Goal: Navigation & Orientation: Find specific page/section

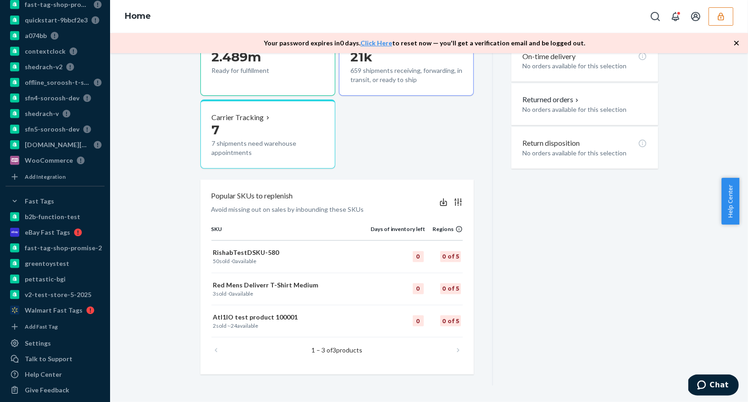
scroll to position [844, 0]
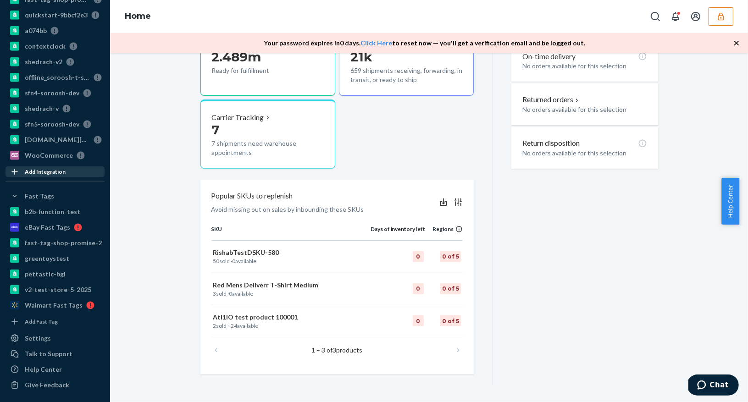
click at [30, 171] on div "Add Integration" at bounding box center [45, 172] width 41 height 8
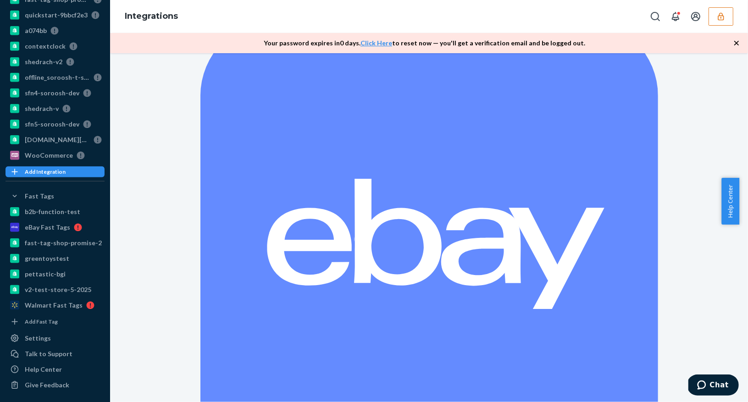
scroll to position [89, 0]
click at [36, 173] on div "Add Integration" at bounding box center [45, 172] width 41 height 8
click at [30, 196] on div "Fast Tags" at bounding box center [39, 196] width 29 height 9
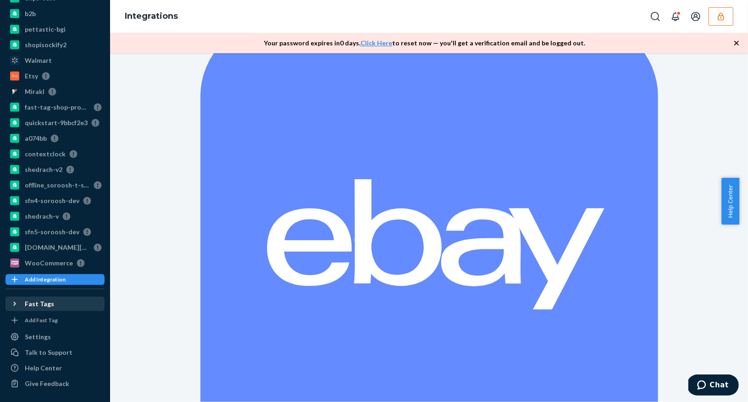
scroll to position [734, 0]
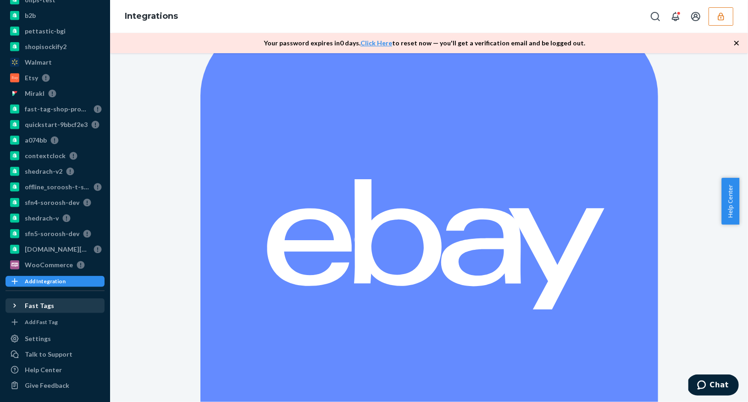
click at [18, 302] on icon at bounding box center [14, 305] width 9 height 9
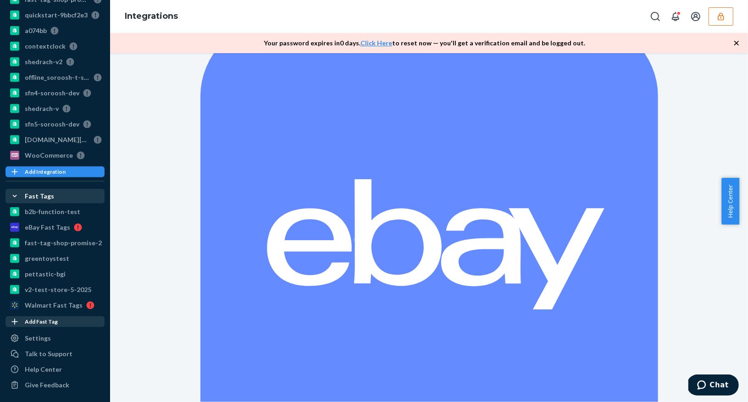
click at [53, 321] on div "Add Fast Tag" at bounding box center [41, 322] width 33 height 8
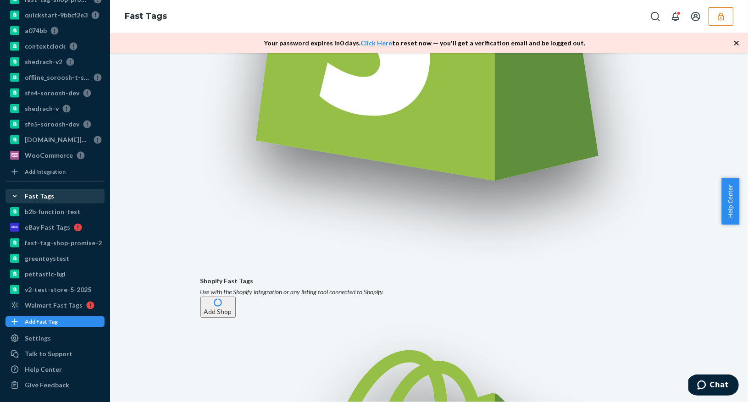
scroll to position [401, 0]
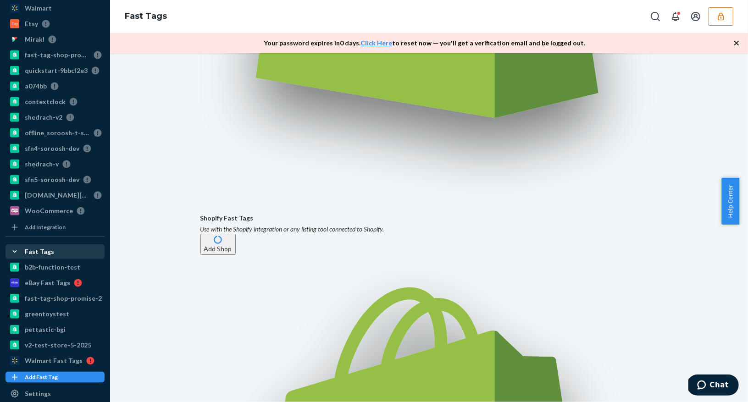
click at [17, 253] on icon at bounding box center [14, 251] width 9 height 9
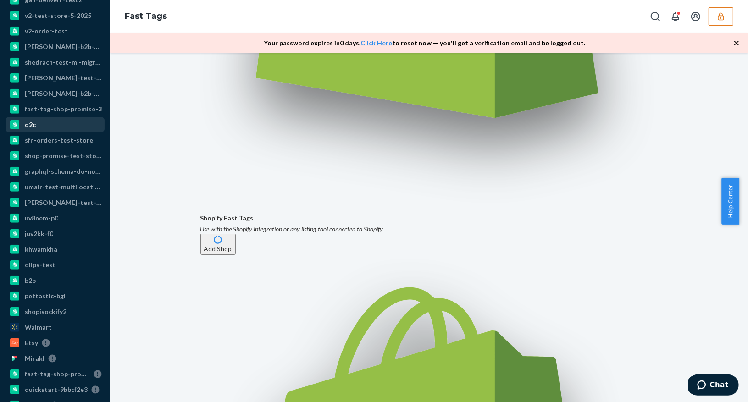
scroll to position [8, 0]
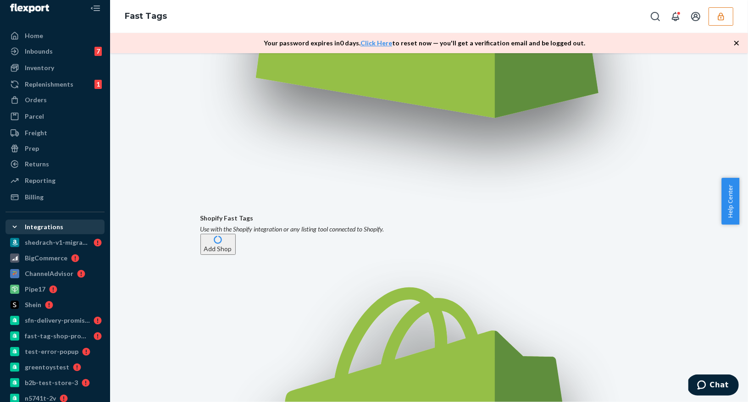
click at [14, 228] on icon at bounding box center [14, 226] width 9 height 9
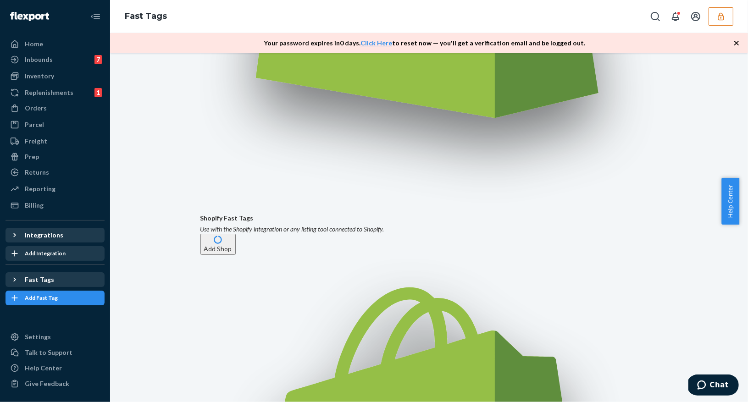
scroll to position [0, 0]
click at [53, 50] on div "Home" at bounding box center [54, 44] width 97 height 13
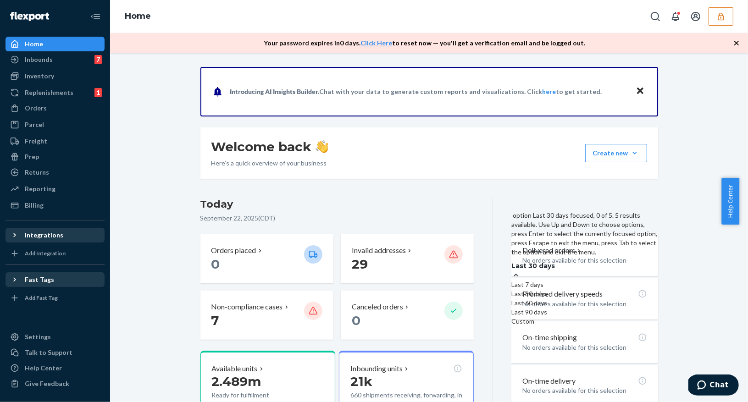
click at [610, 261] on div "Last 30 days" at bounding box center [584, 270] width 146 height 19
click at [509, 266] on input "option Last 30 days focused, 0 of 5. 5 results available. Use Up and Down to ch…" at bounding box center [509, 266] width 0 height 0
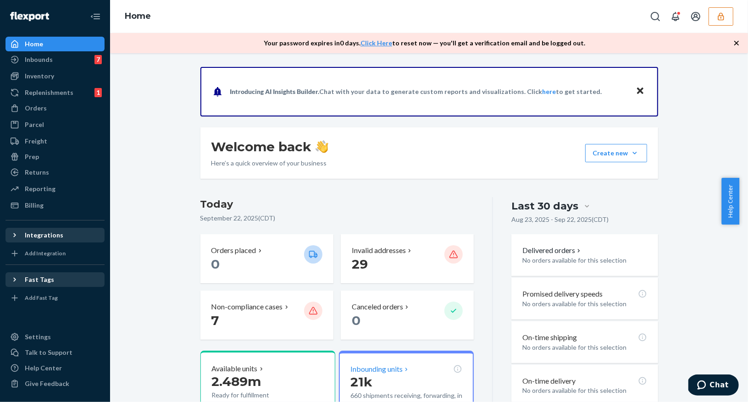
click at [375, 376] on p "21k" at bounding box center [406, 382] width 112 height 17
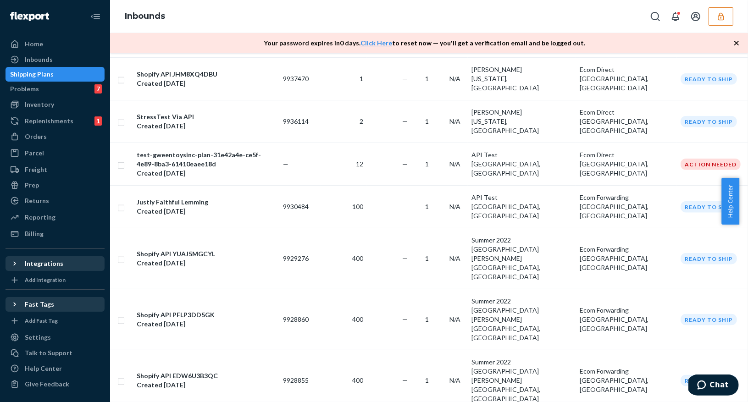
scroll to position [890, 0]
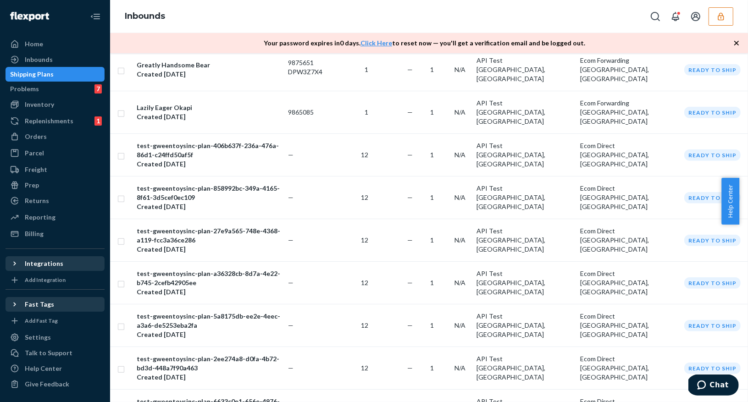
scroll to position [949, 0]
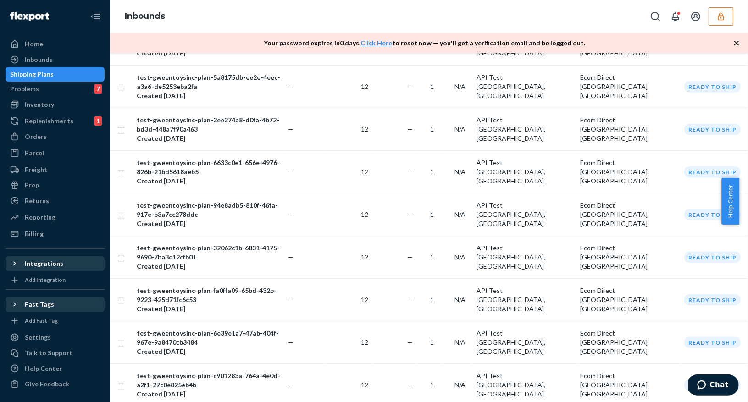
drag, startPoint x: 378, startPoint y: 365, endPoint x: 377, endPoint y: 354, distance: 12.0
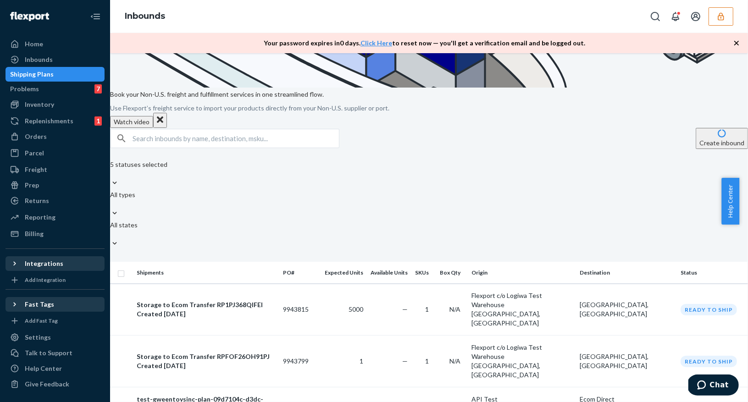
scroll to position [275, 0]
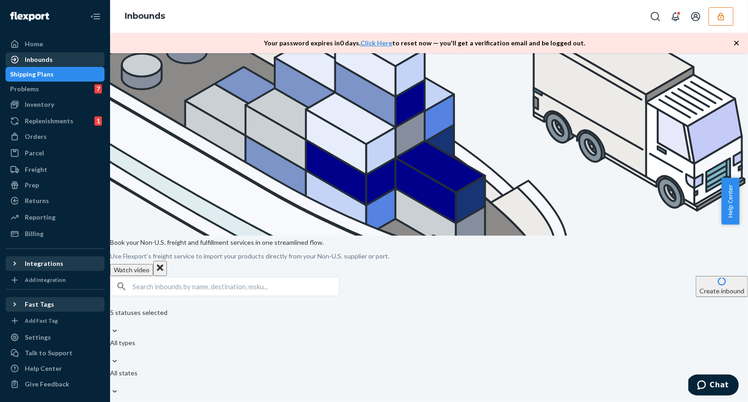
click at [52, 60] on div "Inbounds" at bounding box center [54, 59] width 97 height 13
click at [52, 87] on div "Problems 7" at bounding box center [54, 89] width 97 height 13
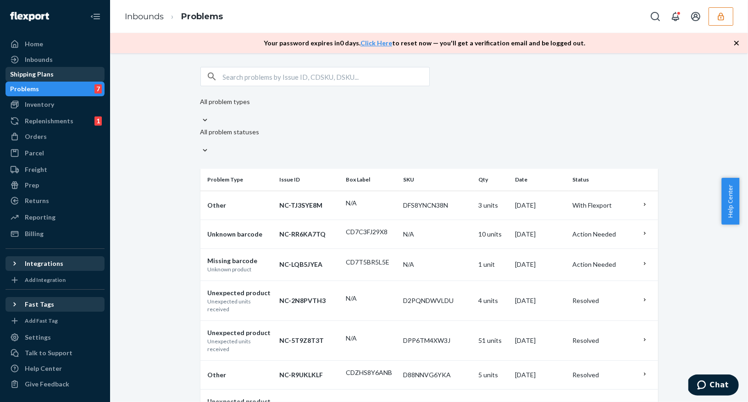
click at [54, 75] on div "Shipping Plans" at bounding box center [32, 74] width 44 height 9
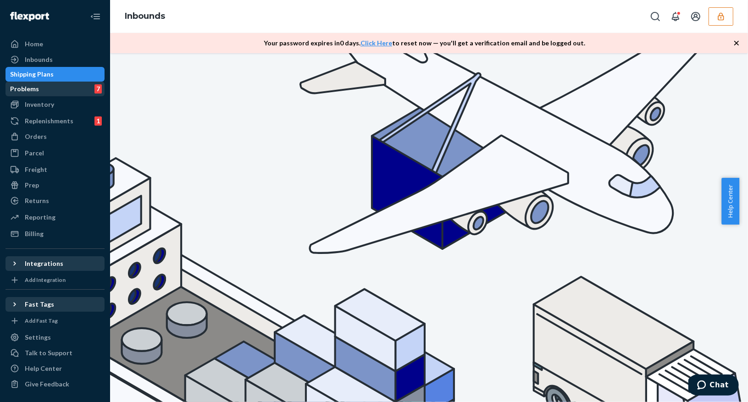
click at [39, 91] on div "Problems" at bounding box center [24, 88] width 29 height 9
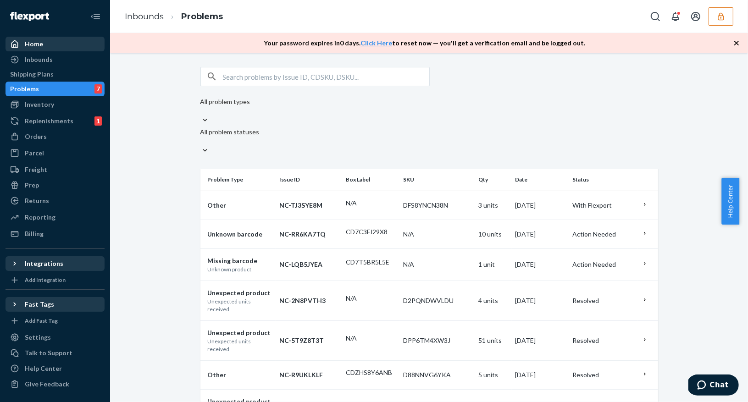
click at [51, 42] on div "Home" at bounding box center [54, 44] width 97 height 13
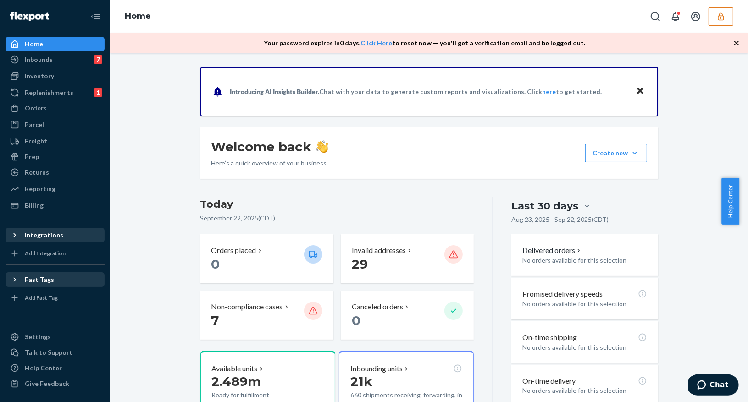
click at [729, 21] on button "button" at bounding box center [721, 16] width 25 height 18
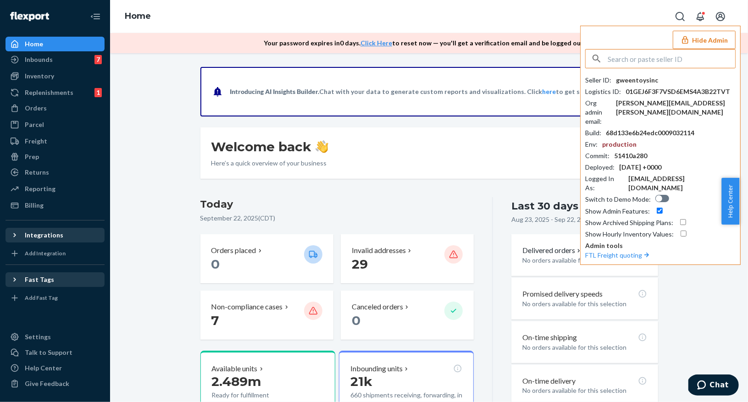
click at [631, 61] on input "text" at bounding box center [671, 59] width 127 height 18
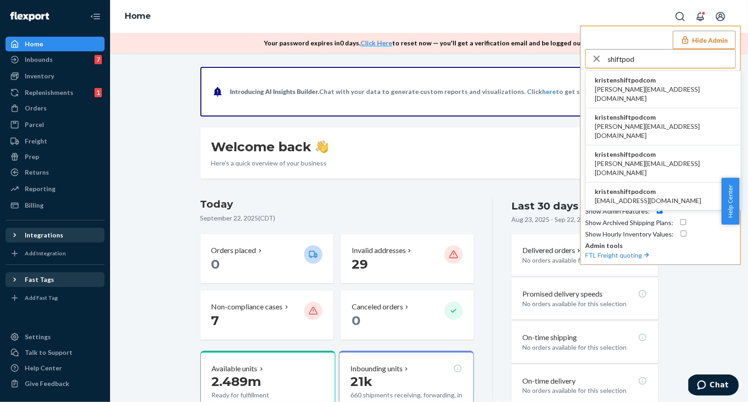
type input "shiftpod"
click at [632, 88] on span "chrissy@shiftpod.com" at bounding box center [663, 94] width 137 height 18
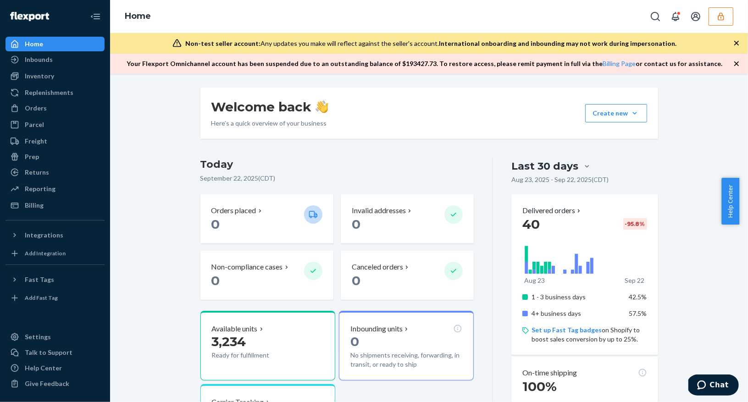
click at [720, 17] on icon "button" at bounding box center [720, 16] width 9 height 9
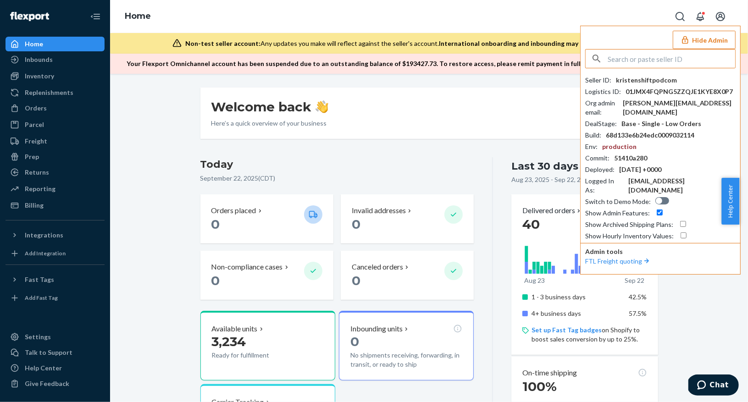
click at [646, 56] on input "text" at bounding box center [671, 59] width 127 height 18
type input "d"
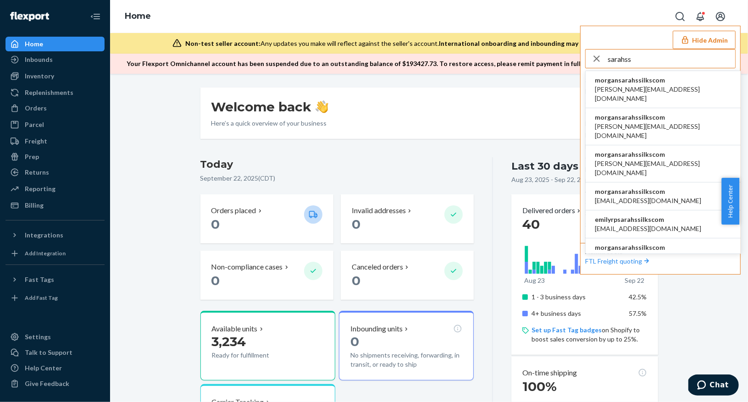
type input "sarahss"
click at [657, 91] on span "cassandra@sarahssilks.com" at bounding box center [663, 94] width 137 height 18
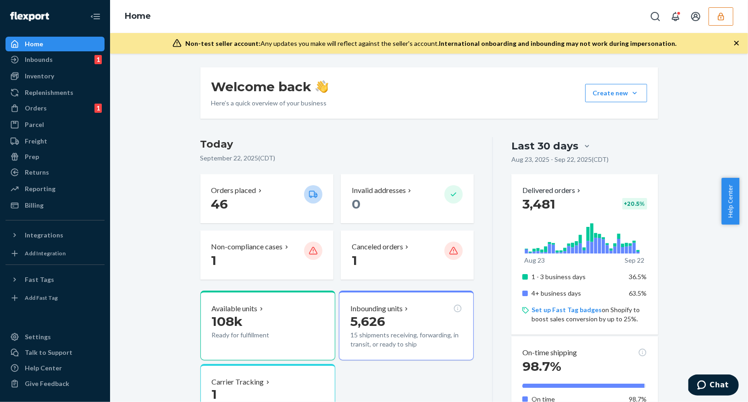
click at [722, 14] on icon "button" at bounding box center [721, 16] width 6 height 8
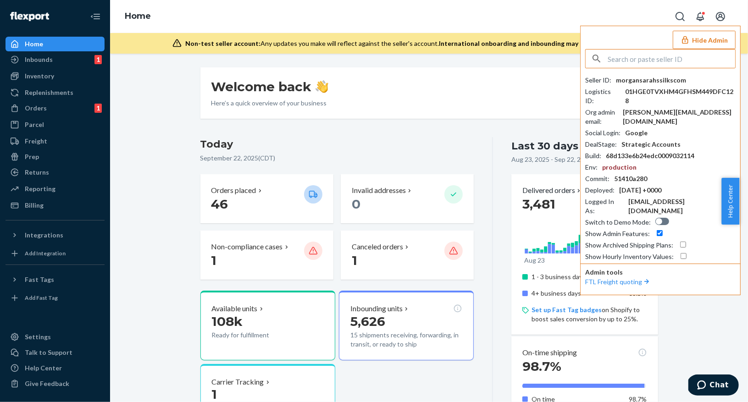
click at [648, 63] on input "text" at bounding box center [671, 59] width 127 height 18
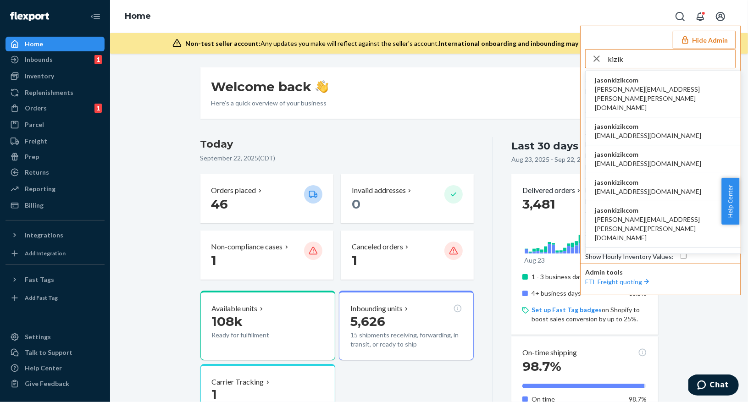
type input "kizik"
click at [620, 83] on span "jasonkizikcom" at bounding box center [663, 80] width 137 height 9
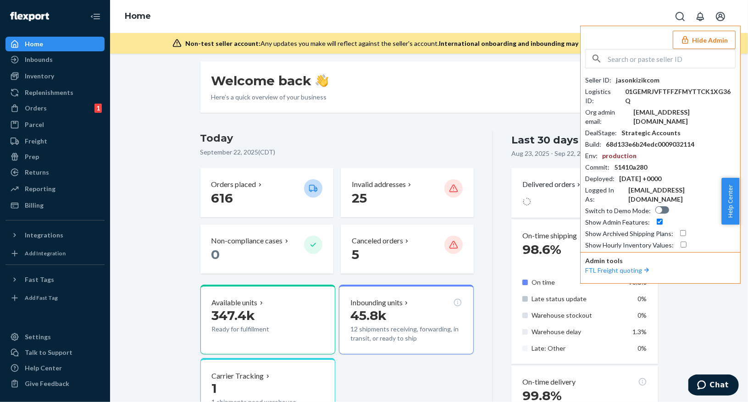
scroll to position [21, 0]
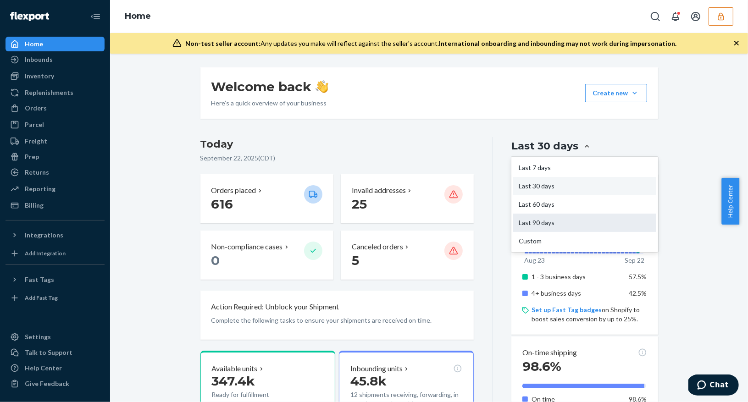
click at [548, 227] on div "Last 90 days" at bounding box center [584, 223] width 143 height 18
click at [533, 146] on input "option Last 90 days focused, 4 of 5. 5 results available. Use Up and Down to ch…" at bounding box center [533, 146] width 0 height 0
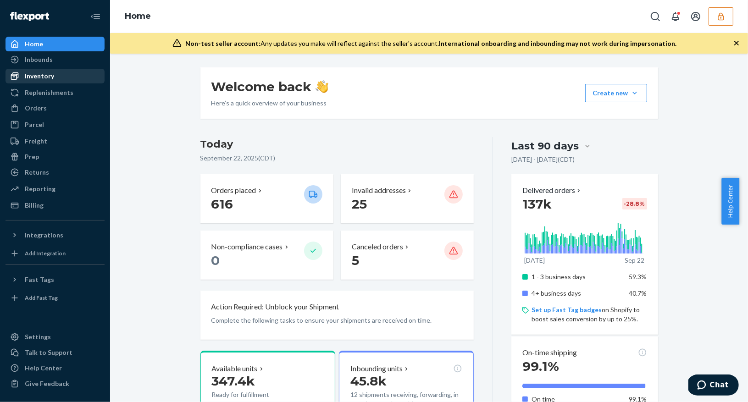
click at [46, 73] on div "Inventory" at bounding box center [39, 76] width 29 height 9
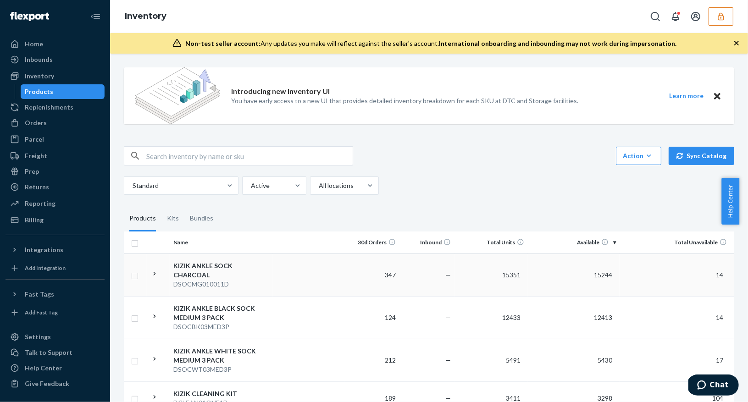
click at [248, 280] on div "DSOCMG010011D" at bounding box center [221, 284] width 96 height 9
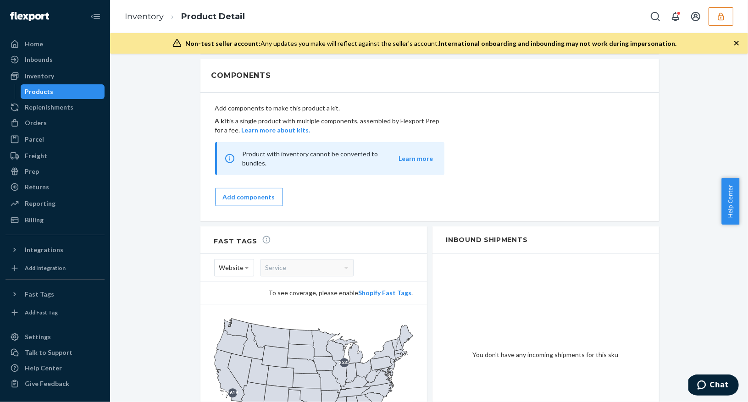
scroll to position [911, 0]
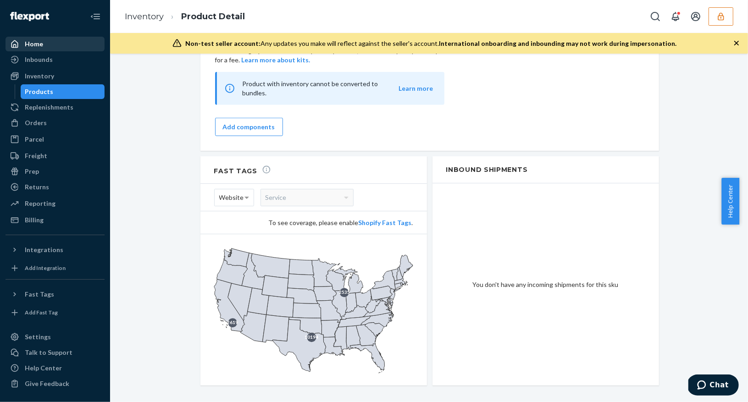
click at [40, 47] on div "Home" at bounding box center [34, 43] width 18 height 9
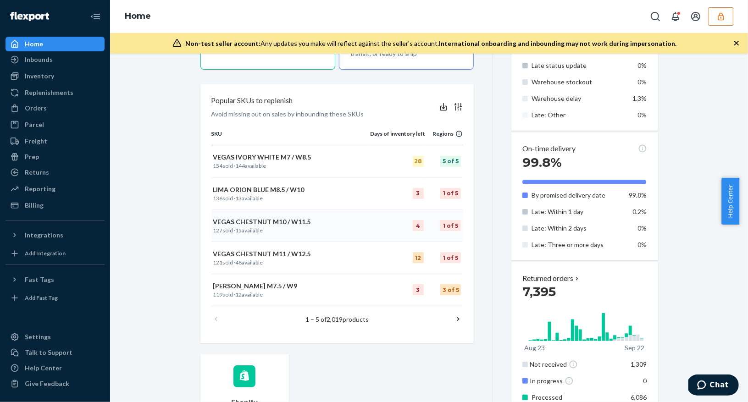
scroll to position [345, 0]
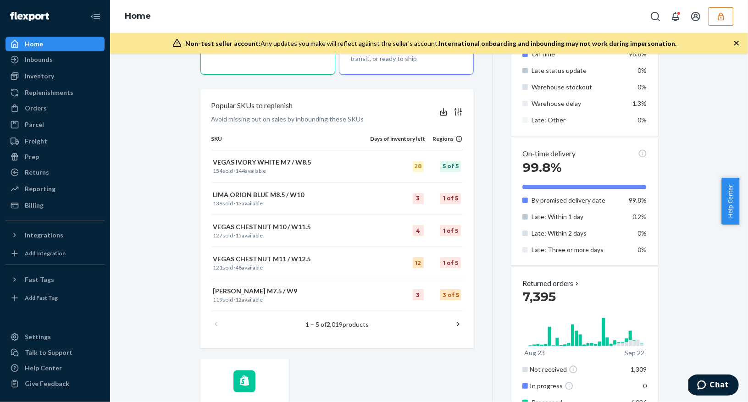
click at [457, 324] on icon at bounding box center [458, 324] width 2 height 4
click at [454, 324] on icon at bounding box center [458, 324] width 9 height 9
click at [455, 320] on icon at bounding box center [458, 324] width 9 height 9
click at [212, 322] on icon at bounding box center [215, 324] width 9 height 9
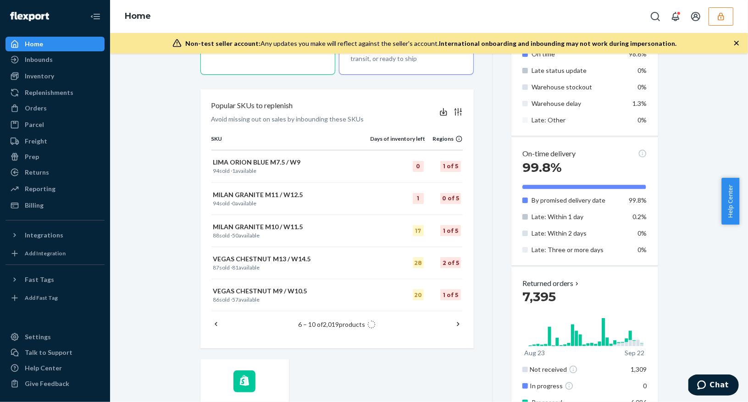
click at [212, 322] on icon at bounding box center [215, 324] width 9 height 9
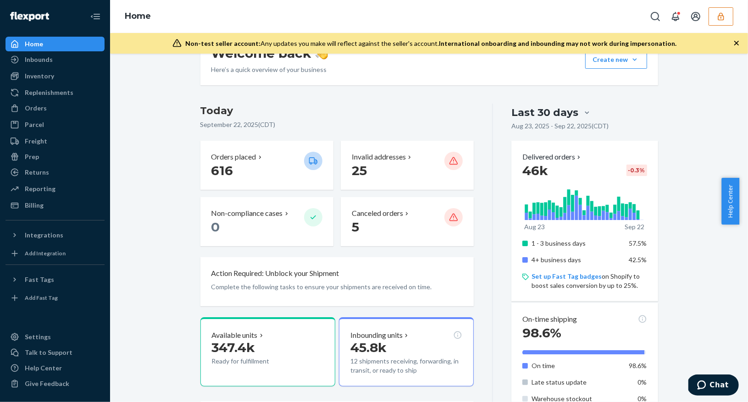
scroll to position [101, 0]
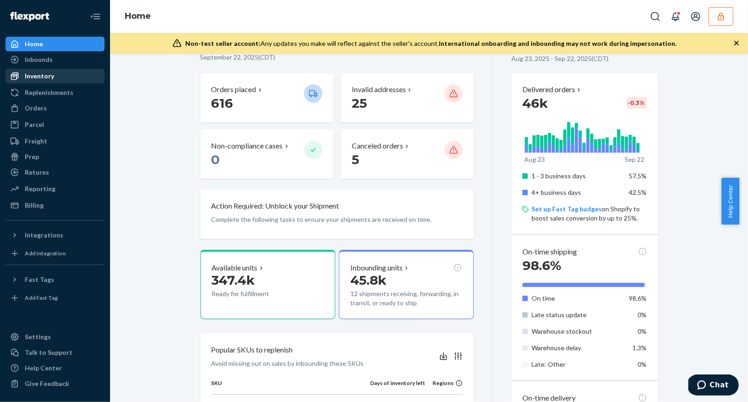
click at [42, 75] on div "Inventory" at bounding box center [39, 76] width 29 height 9
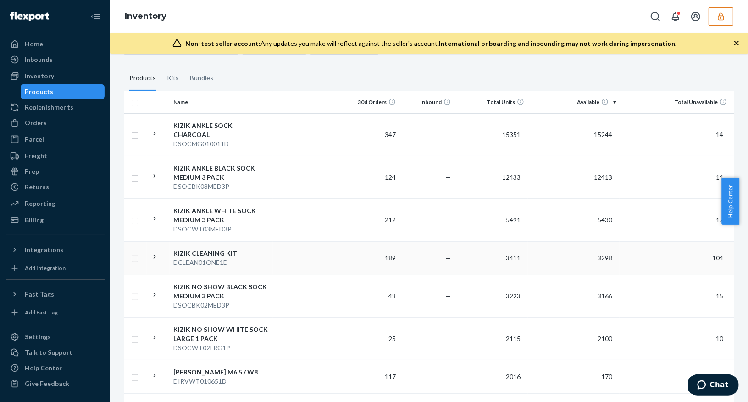
scroll to position [199, 0]
click at [213, 139] on div "DSOCMG010011D" at bounding box center [221, 143] width 96 height 9
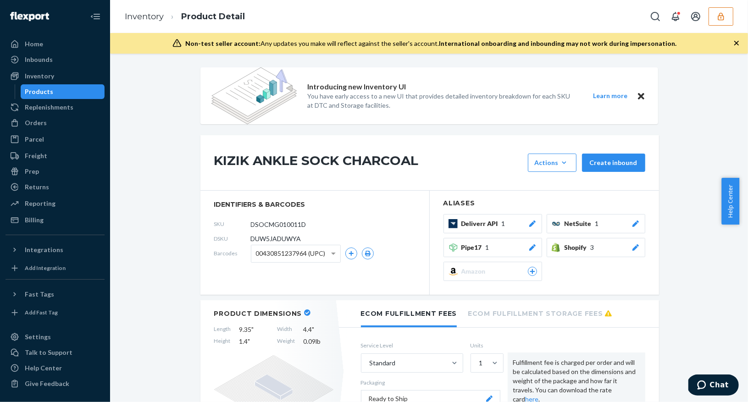
drag, startPoint x: 307, startPoint y: 223, endPoint x: 243, endPoint y: 223, distance: 64.7
click at [243, 223] on div "SKU DSOCMG010011D" at bounding box center [314, 224] width 201 height 15
click at [469, 145] on div "KIZIK ANKLE SOCK CHARCOAL Actions Add components Hide Request removal Create in…" at bounding box center [429, 162] width 459 height 55
click at [718, 23] on button "button" at bounding box center [721, 16] width 25 height 18
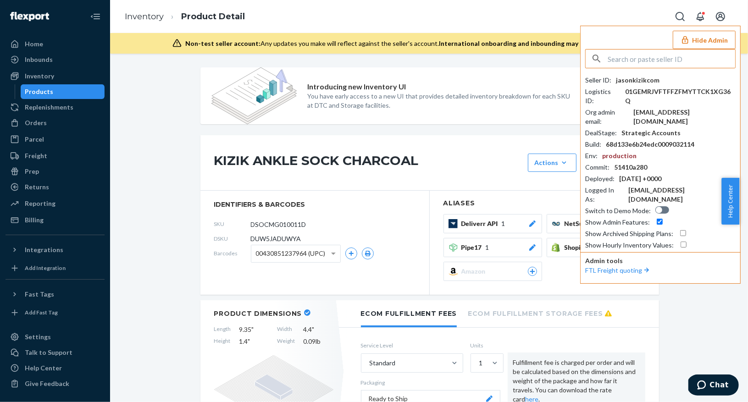
click at [657, 207] on div at bounding box center [659, 210] width 6 height 6
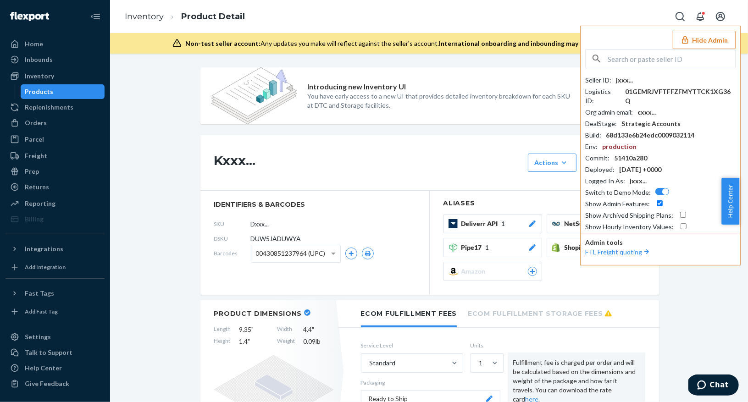
click at [663, 188] on div at bounding box center [665, 191] width 6 height 6
checkbox input "false"
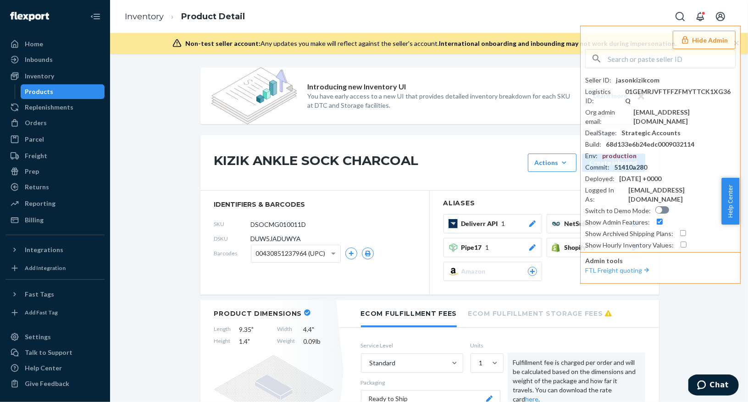
click at [436, 109] on p "You have early access to a new UI that provides detailed inventory breakdown fo…" at bounding box center [442, 101] width 269 height 18
click at [454, 147] on div "KIZIK ANKLE SOCK CHARCOAL Actions Add components Hide Request removal Create in…" at bounding box center [429, 162] width 459 height 55
click at [44, 78] on div "Inventory" at bounding box center [39, 76] width 29 height 9
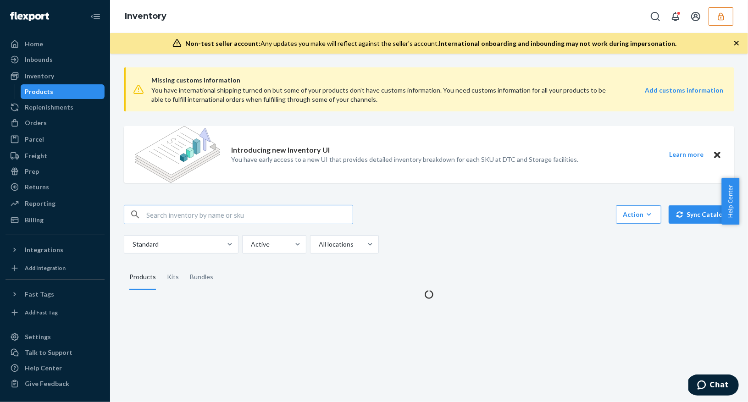
click at [187, 218] on input "text" at bounding box center [249, 214] width 206 height 18
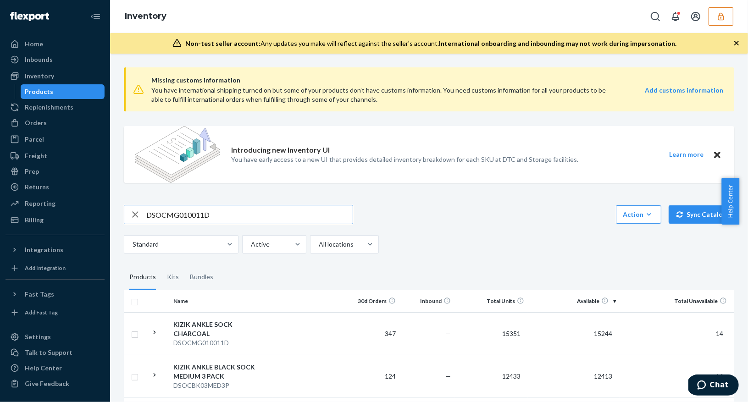
type input "DSOCMG010011D"
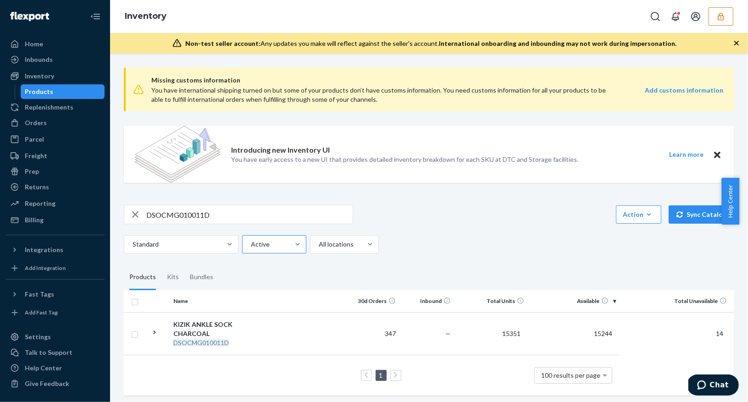
scroll to position [1, 0]
click at [265, 325] on div "KIZIK ANKLE SOCK CHARCOAL" at bounding box center [221, 328] width 96 height 18
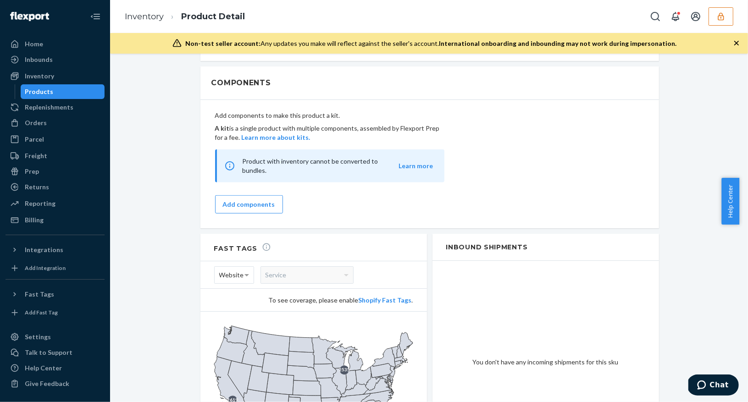
scroll to position [900, 0]
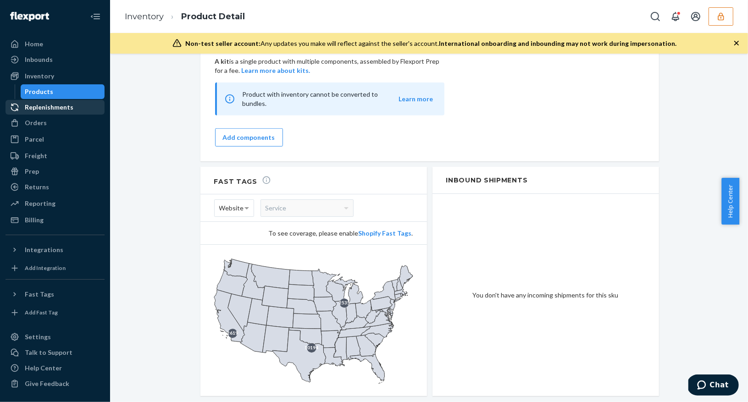
click at [50, 109] on div "Replenishments" at bounding box center [49, 107] width 49 height 9
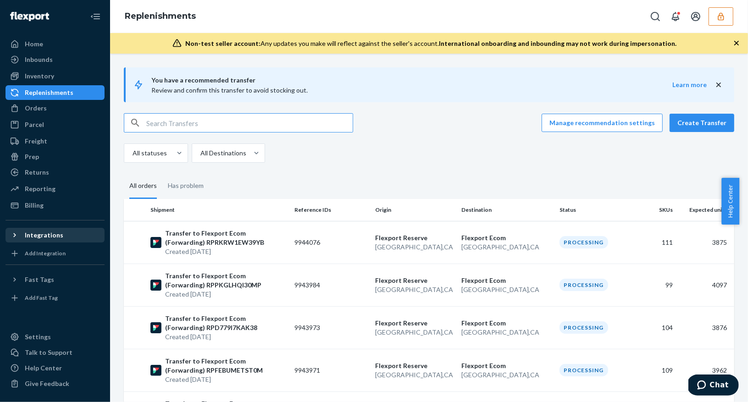
click at [16, 238] on icon at bounding box center [14, 235] width 9 height 9
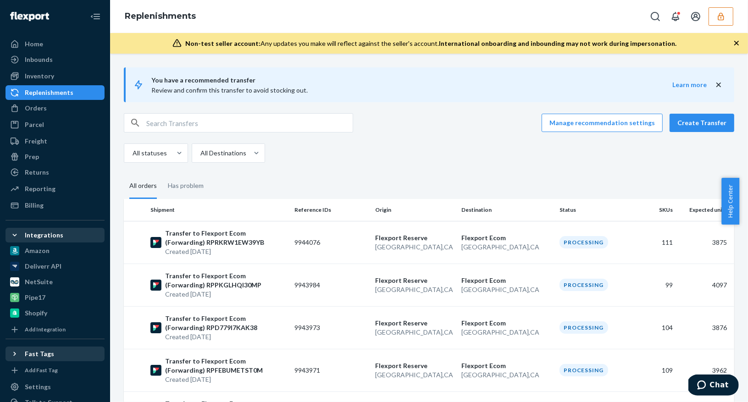
click at [15, 348] on div "Fast Tags" at bounding box center [54, 354] width 97 height 13
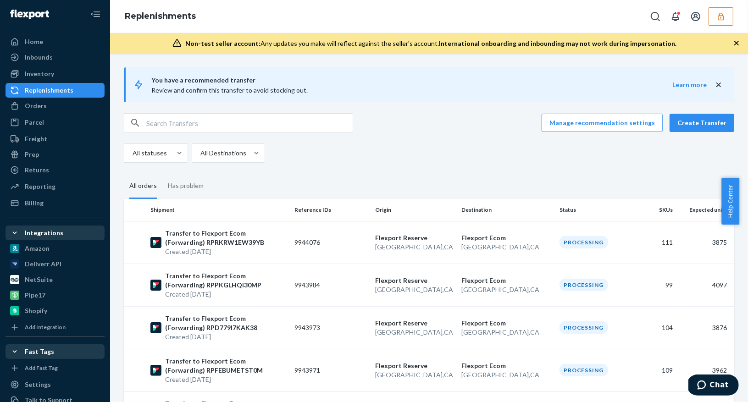
click at [17, 353] on icon at bounding box center [14, 351] width 9 height 9
click at [16, 352] on icon at bounding box center [14, 351] width 9 height 9
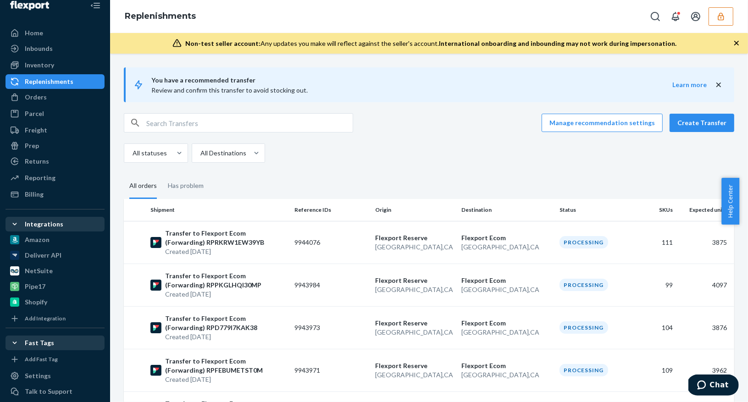
scroll to position [49, 0]
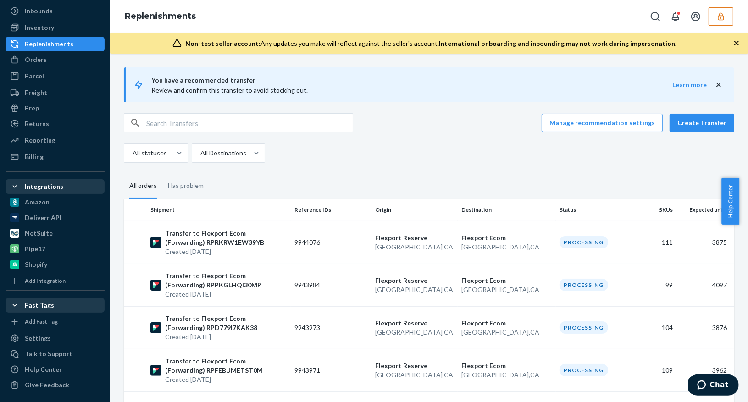
click at [15, 304] on icon at bounding box center [15, 305] width 4 height 2
click at [20, 188] on div at bounding box center [17, 186] width 15 height 9
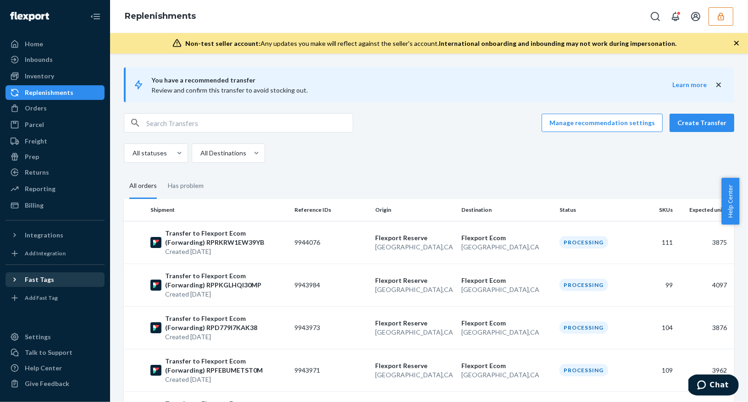
click at [16, 277] on icon at bounding box center [14, 279] width 9 height 9
click at [15, 279] on icon at bounding box center [15, 279] width 4 height 2
click at [14, 238] on icon at bounding box center [14, 235] width 9 height 9
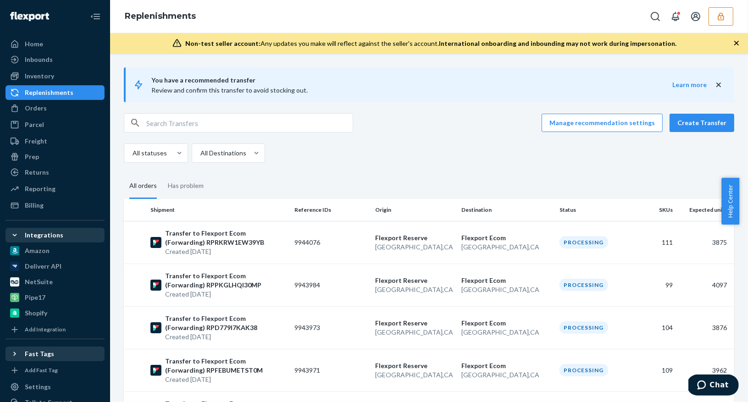
click at [14, 237] on icon at bounding box center [14, 235] width 9 height 9
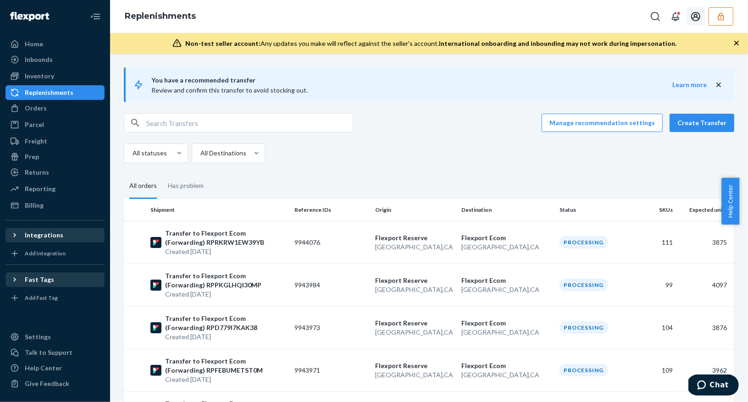
click at [719, 16] on icon "button" at bounding box center [720, 16] width 9 height 9
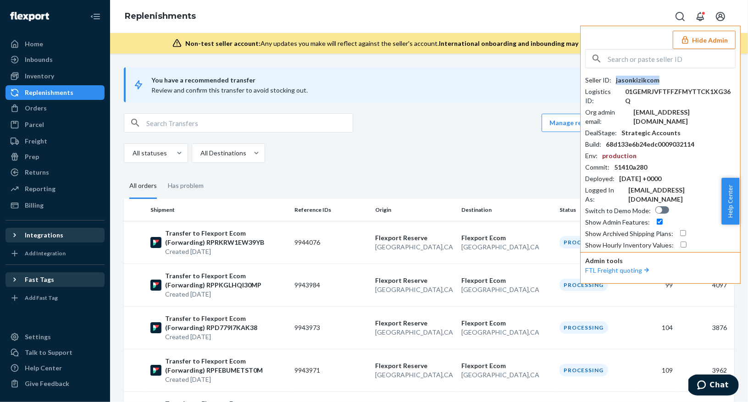
drag, startPoint x: 661, startPoint y: 78, endPoint x: 615, endPoint y: 81, distance: 46.9
click at [615, 81] on div "Seller ID : jasonkizikcom" at bounding box center [660, 80] width 150 height 9
copy div "jasonkizikcom"
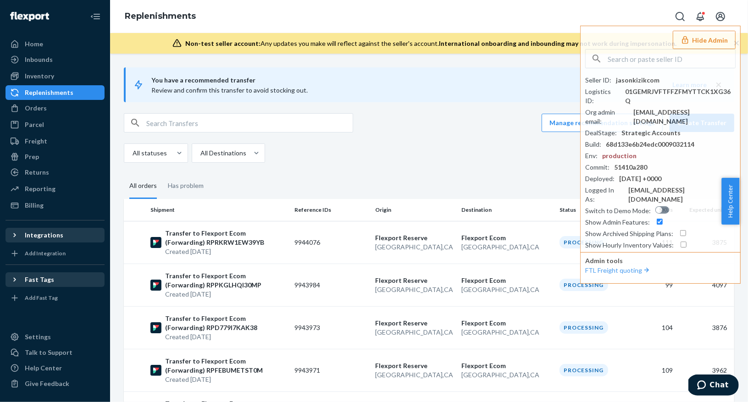
click at [456, 144] on div "All statuses All Destinations" at bounding box center [426, 153] width 604 height 19
click at [698, 41] on button "Hide Admin" at bounding box center [704, 40] width 63 height 18
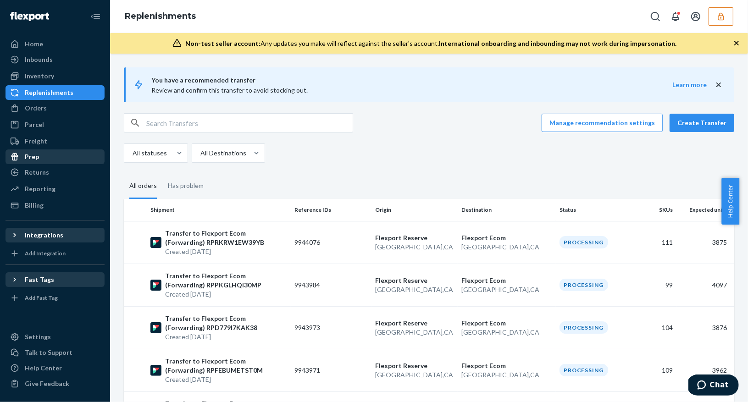
click at [39, 160] on div "Prep" at bounding box center [54, 156] width 97 height 13
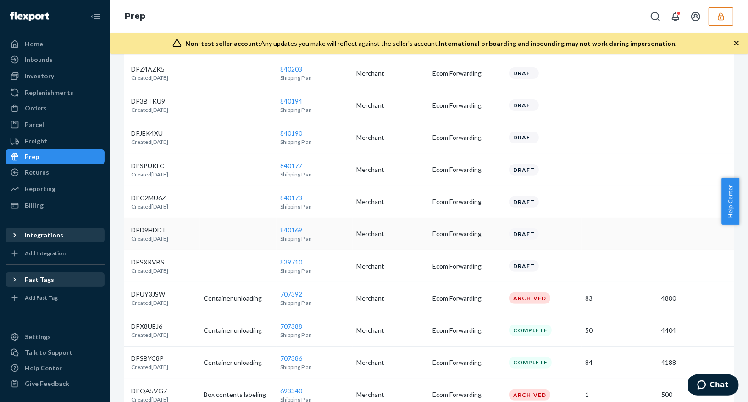
scroll to position [290, 0]
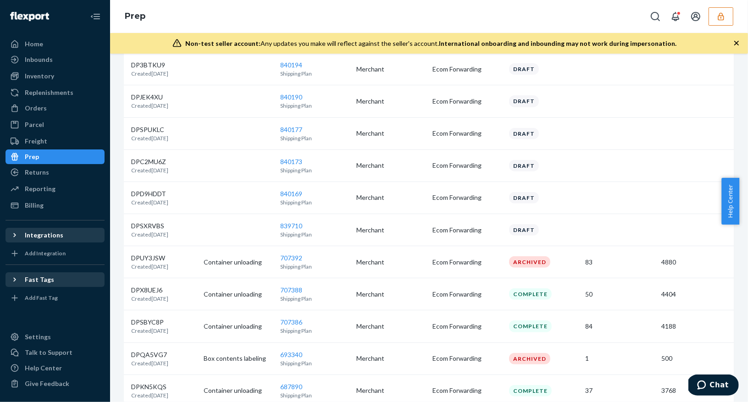
click at [10, 237] on icon at bounding box center [14, 235] width 9 height 9
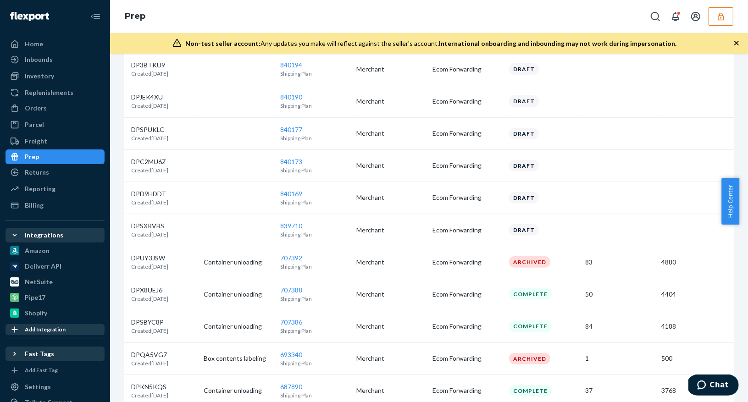
click at [49, 330] on div "Add Integration" at bounding box center [45, 330] width 41 height 8
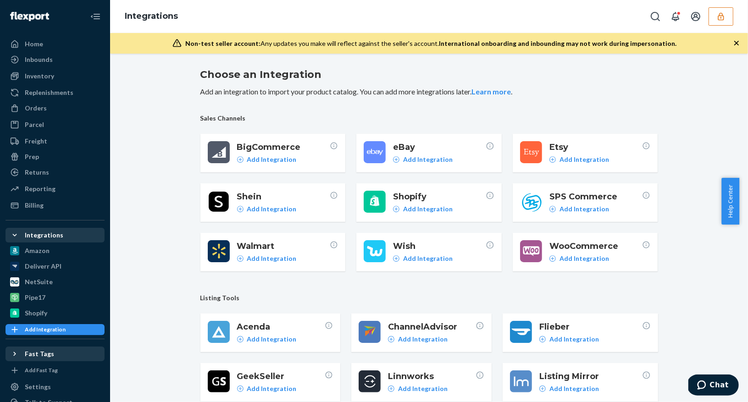
click at [14, 233] on icon at bounding box center [14, 235] width 9 height 9
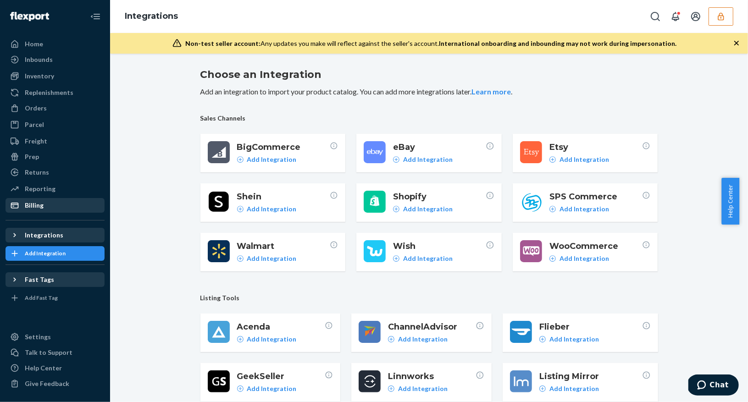
click at [50, 209] on div "Billing" at bounding box center [54, 205] width 97 height 13
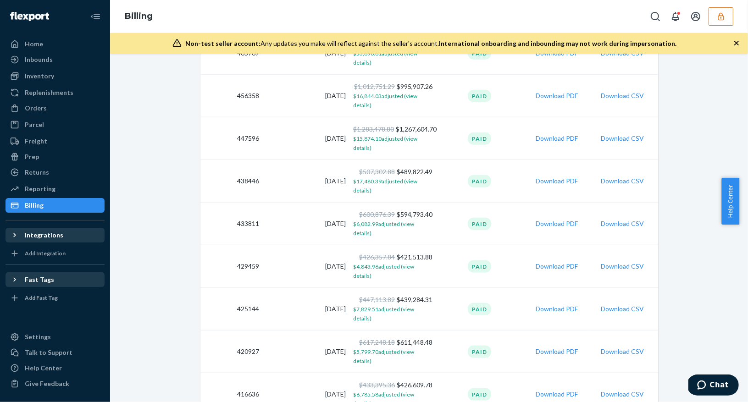
scroll to position [899, 0]
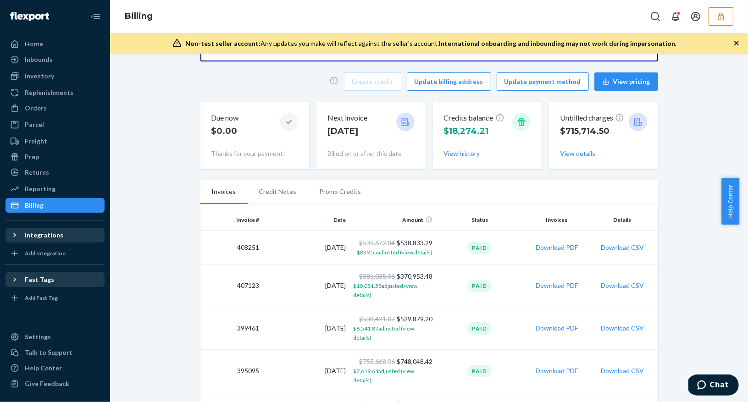
scroll to position [79, 0]
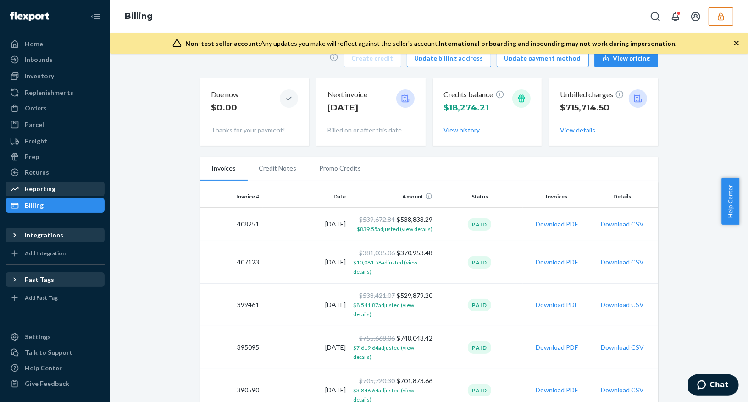
click at [45, 192] on div "Reporting" at bounding box center [40, 188] width 31 height 9
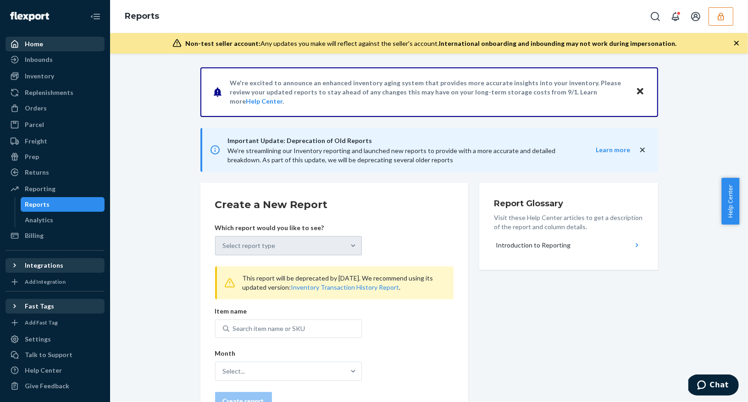
click at [46, 39] on div "Home" at bounding box center [54, 44] width 97 height 13
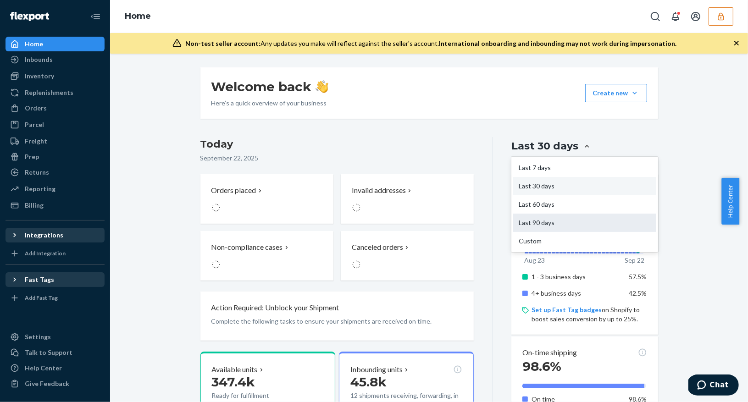
click at [547, 224] on div "Last 90 days" at bounding box center [584, 223] width 143 height 18
click at [533, 146] on input "option Last 90 days focused, 4 of 5. 5 results available. Use Up and Down to ch…" at bounding box center [533, 146] width 0 height 0
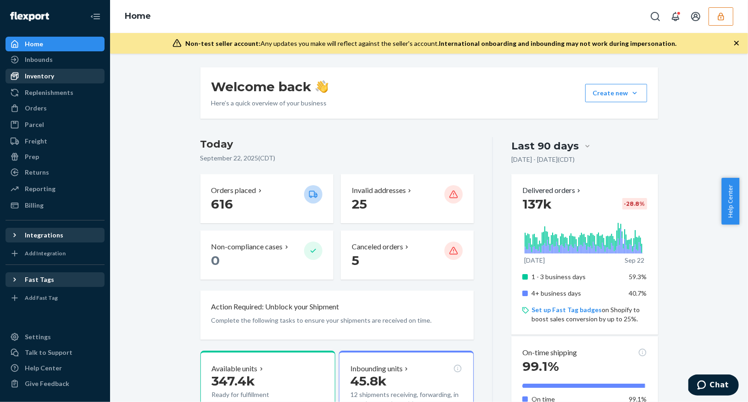
click at [59, 77] on div "Inventory" at bounding box center [54, 76] width 97 height 13
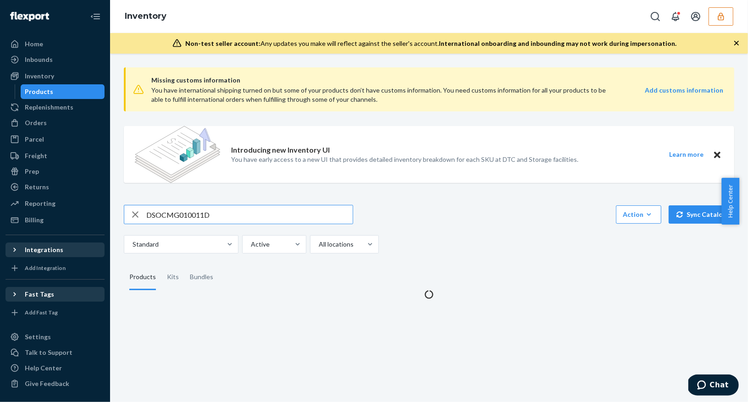
drag, startPoint x: 216, startPoint y: 214, endPoint x: 127, endPoint y: 214, distance: 89.9
click at [127, 214] on div "DSOCMG010011D" at bounding box center [238, 214] width 228 height 18
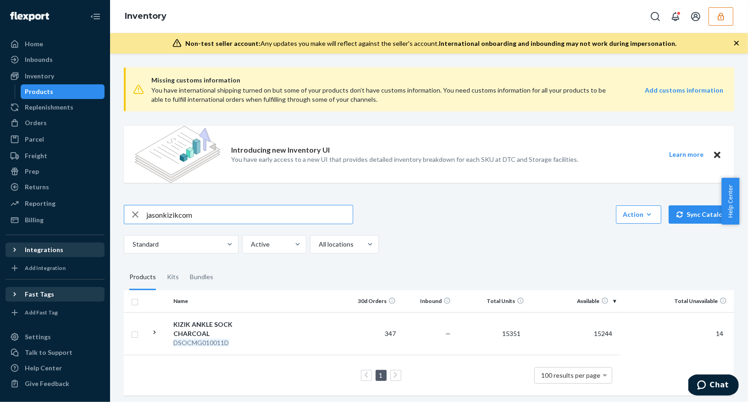
type input "jasonkizikcom"
click at [133, 214] on icon "button" at bounding box center [135, 214] width 11 height 18
click at [199, 213] on input "text" at bounding box center [249, 214] width 206 height 18
paste input "DSOCMG010011D"
type input "DSOCMG010011D"
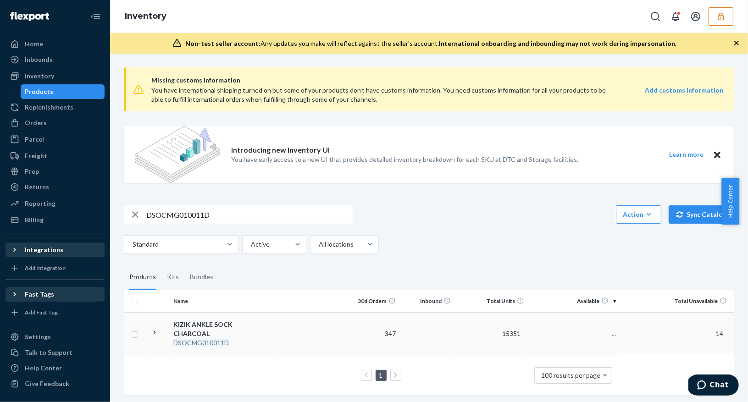
click at [215, 339] on em "DSOCMG010011D" at bounding box center [200, 343] width 55 height 8
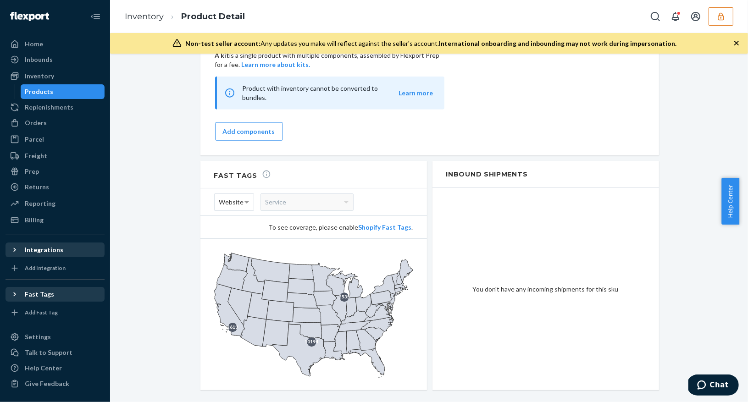
scroll to position [911, 0]
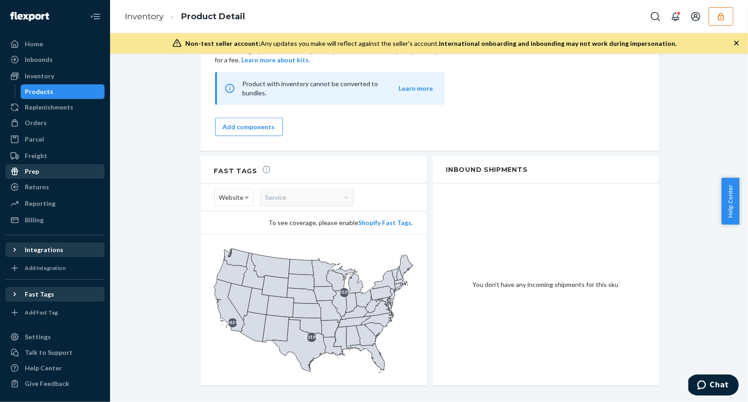
click at [64, 175] on div "Prep" at bounding box center [54, 171] width 97 height 13
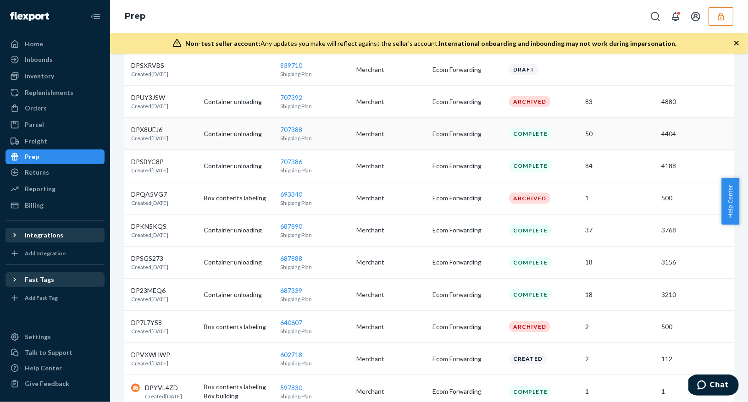
scroll to position [378, 0]
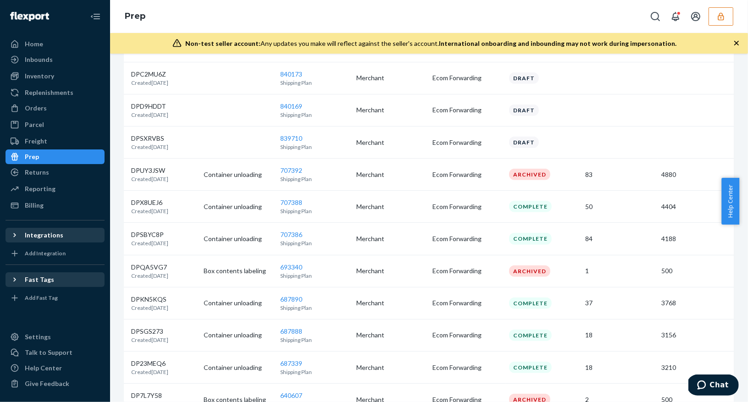
click at [197, 209] on td "DPX8UEJ6 Created October 23, 2024" at bounding box center [162, 207] width 76 height 32
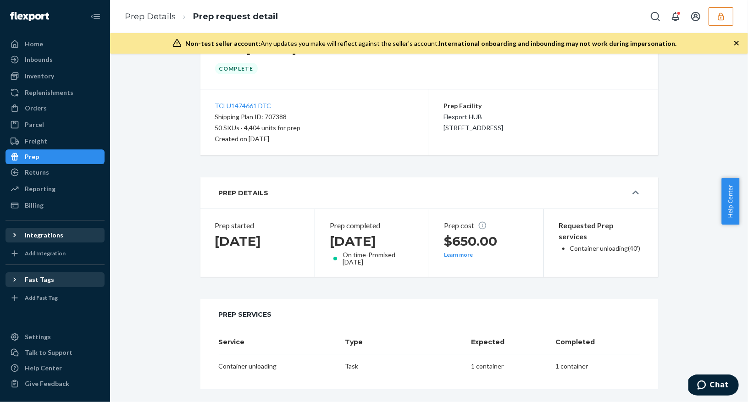
scroll to position [54, 0]
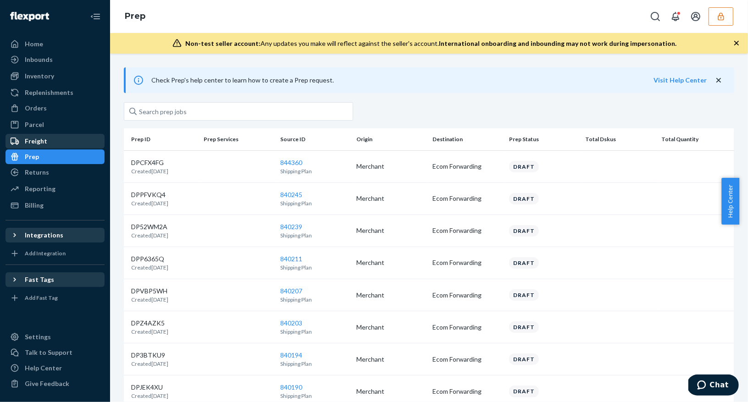
click at [36, 145] on div "Freight" at bounding box center [36, 141] width 22 height 9
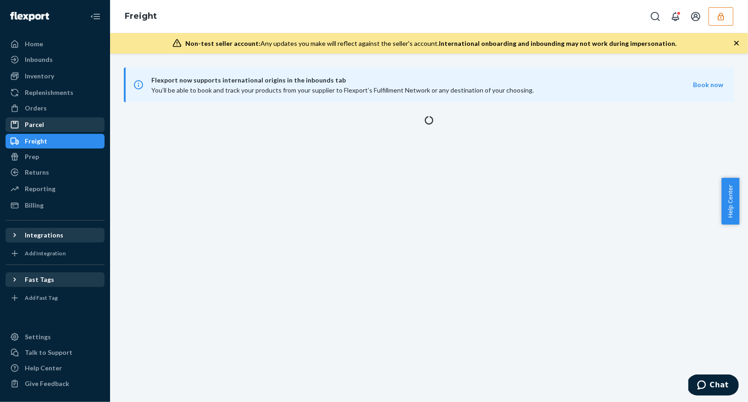
click at [41, 127] on div "Parcel" at bounding box center [34, 124] width 19 height 9
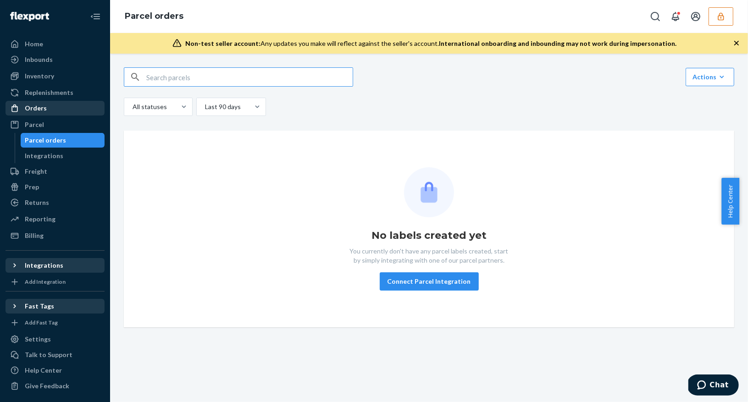
click at [45, 108] on div "Orders" at bounding box center [54, 108] width 97 height 13
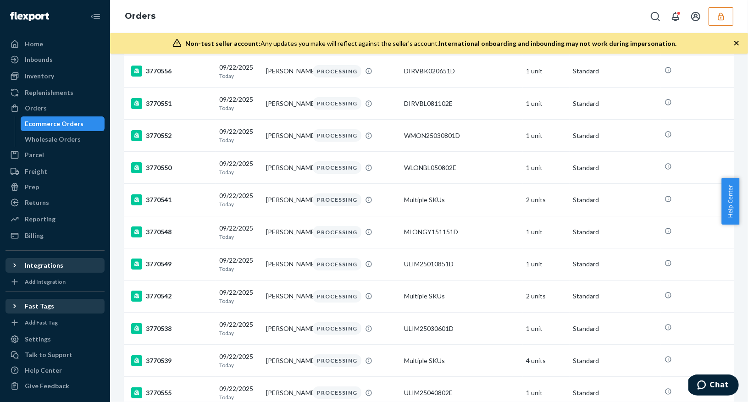
scroll to position [3077, 0]
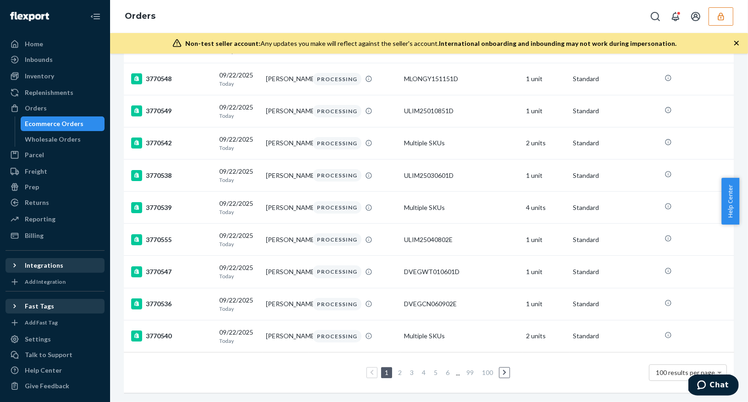
click at [411, 369] on link "3" at bounding box center [411, 373] width 7 height 8
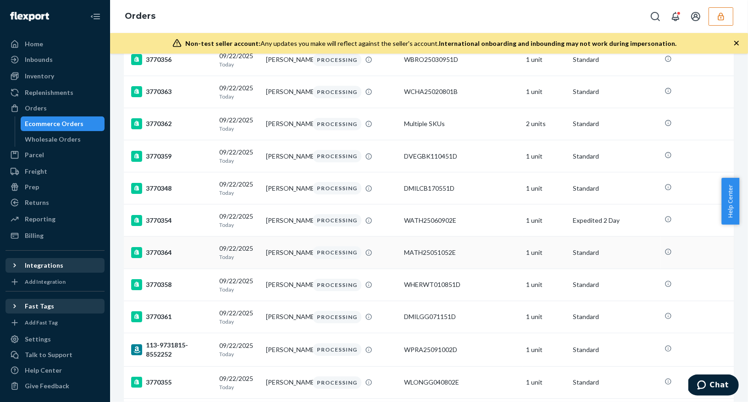
scroll to position [3072, 0]
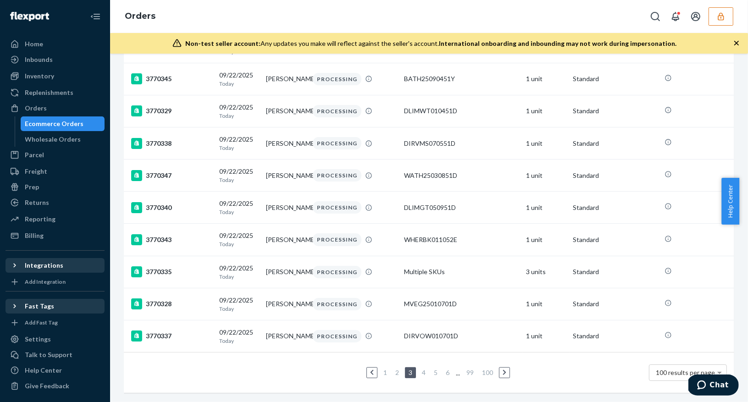
click at [382, 369] on link "1" at bounding box center [385, 373] width 7 height 8
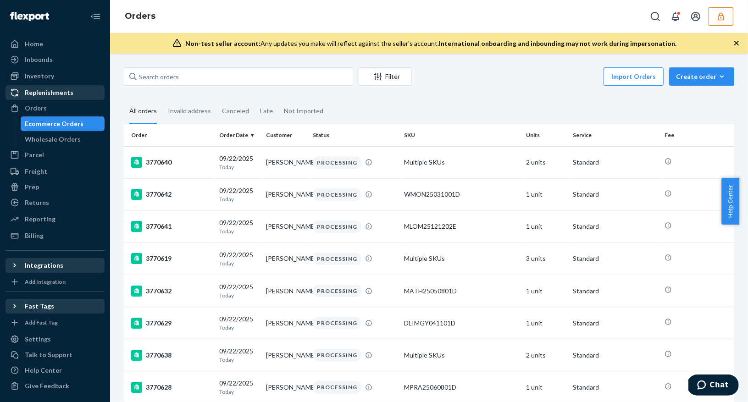
click at [40, 94] on div "Replenishments" at bounding box center [49, 92] width 49 height 9
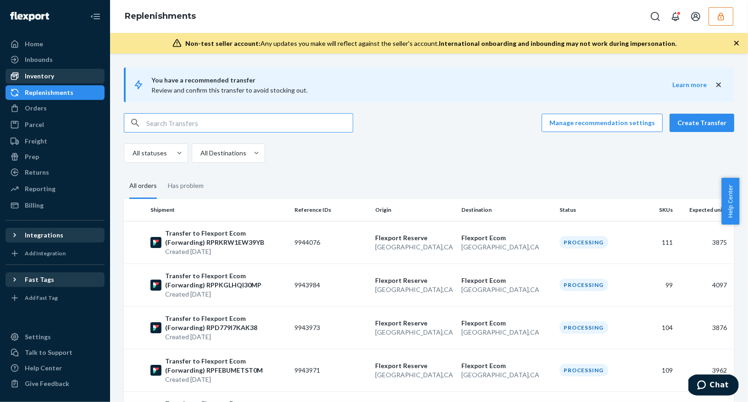
click at [59, 74] on div "Inventory" at bounding box center [54, 76] width 97 height 13
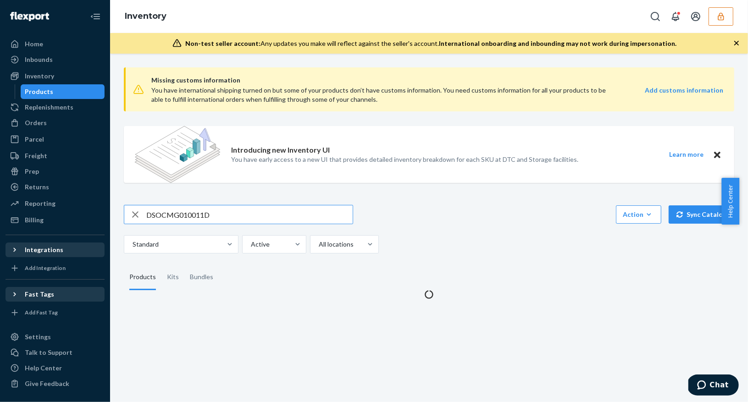
click at [136, 212] on icon "button" at bounding box center [135, 214] width 11 height 18
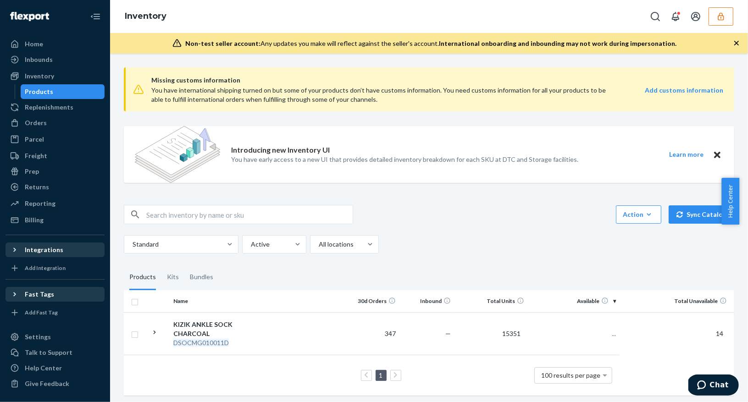
scroll to position [1, 0]
click at [285, 215] on input "text" at bounding box center [249, 214] width 206 height 18
click at [442, 240] on div "Standard Active All locations" at bounding box center [426, 243] width 604 height 18
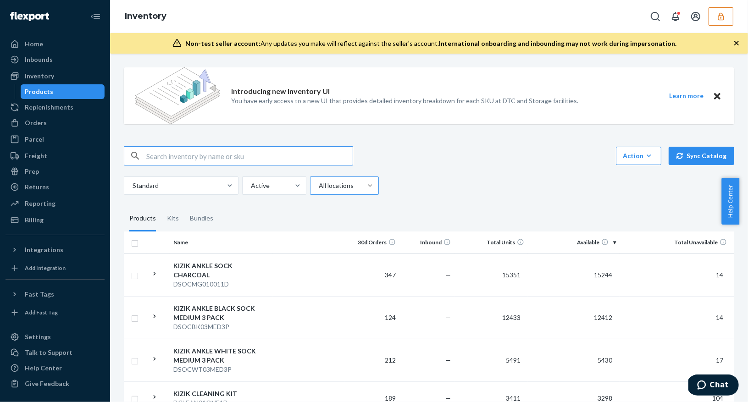
click at [362, 186] on div at bounding box center [370, 185] width 17 height 9
click at [319, 186] on input "All locations" at bounding box center [318, 185] width 1 height 9
click at [354, 247] on div "Reserve Storage" at bounding box center [344, 244] width 65 height 18
click at [319, 190] on input "option Reserve Storage focused, 3 of 3. 3 results available. Use Up and Down to…" at bounding box center [318, 185] width 1 height 9
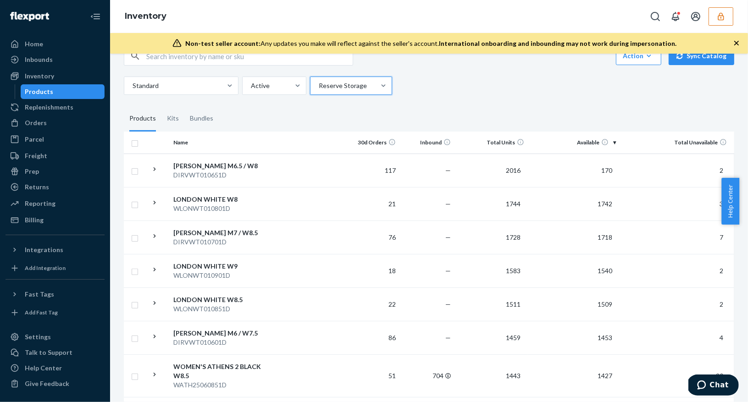
scroll to position [78, 0]
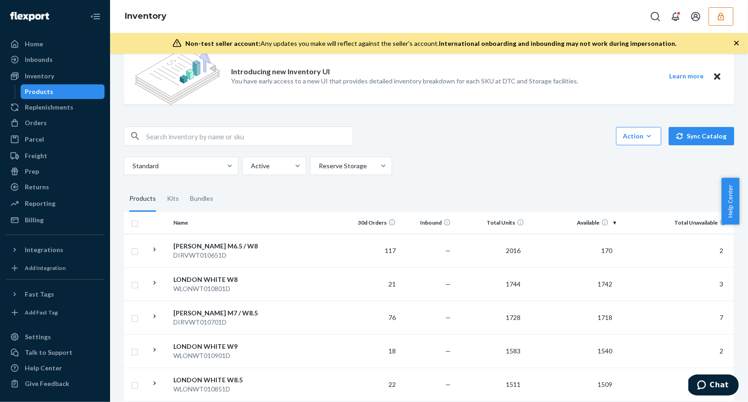
click at [441, 161] on div "Standard Active Reserve Storage" at bounding box center [426, 166] width 604 height 18
click at [58, 191] on div "Returns" at bounding box center [54, 187] width 97 height 13
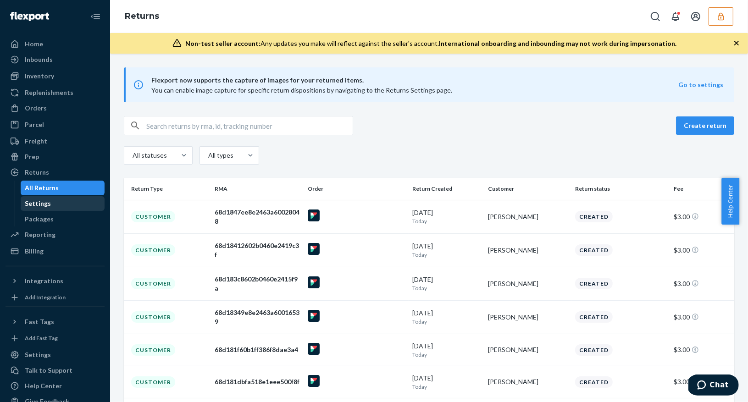
click at [59, 204] on div "Settings" at bounding box center [63, 203] width 83 height 13
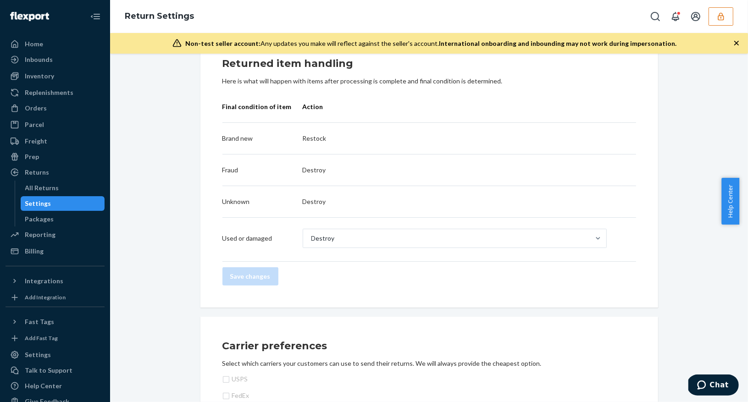
scroll to position [360, 0]
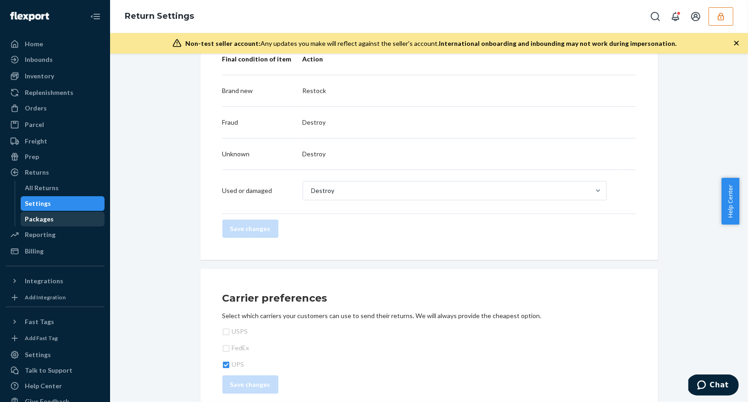
click at [31, 219] on div "Packages" at bounding box center [39, 219] width 29 height 9
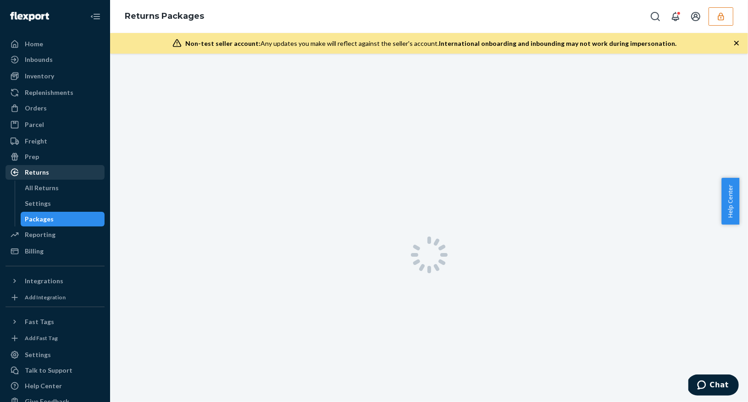
click at [37, 168] on div "Returns" at bounding box center [37, 172] width 24 height 9
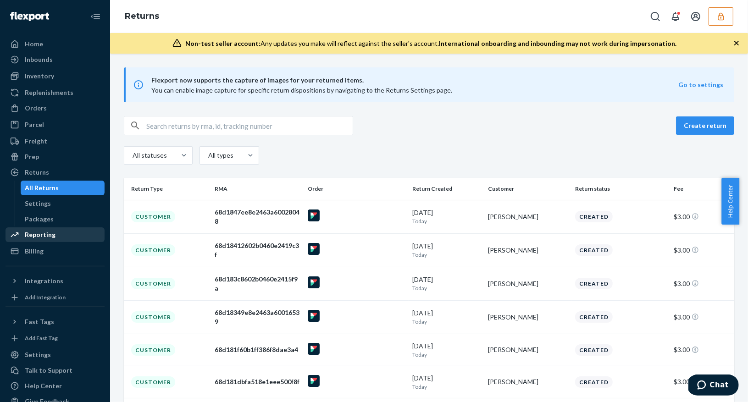
click at [47, 234] on div "Reporting" at bounding box center [40, 234] width 31 height 9
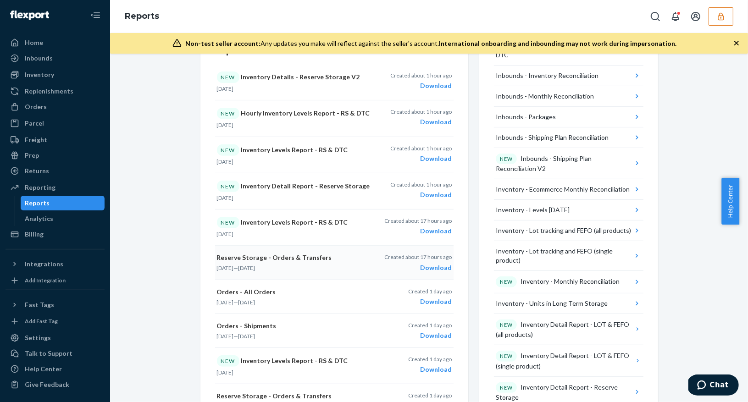
scroll to position [394, 0]
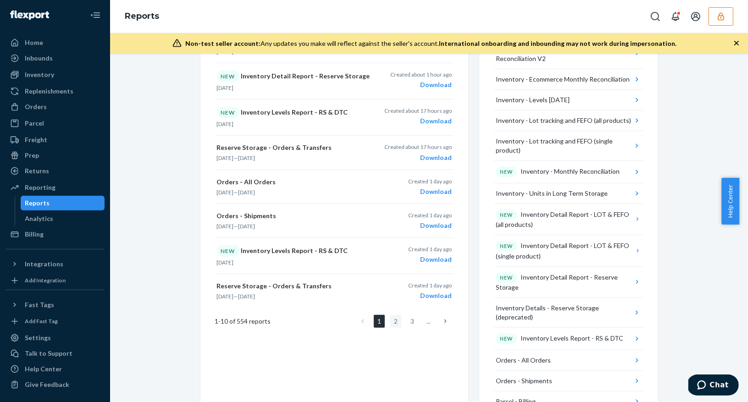
click at [392, 318] on link "2" at bounding box center [395, 321] width 11 height 13
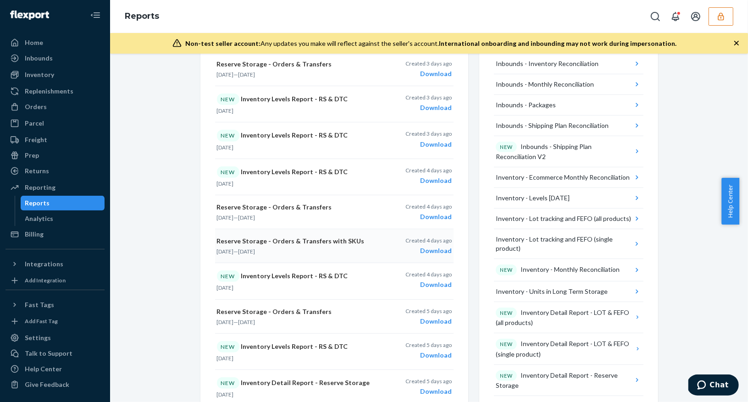
scroll to position [295, 0]
click at [58, 225] on link "Analytics" at bounding box center [63, 218] width 84 height 15
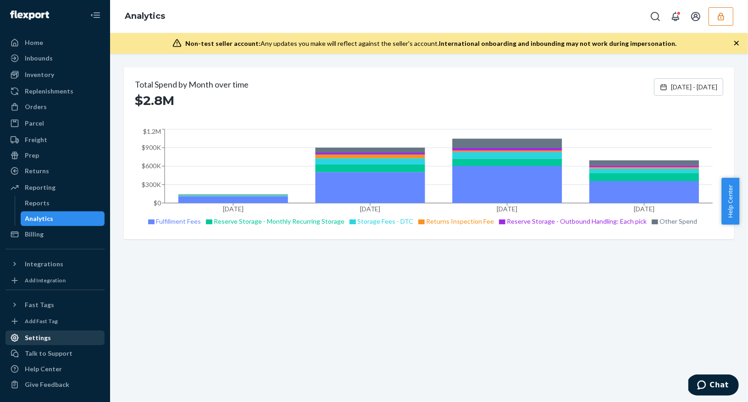
click at [60, 340] on div "Settings" at bounding box center [54, 338] width 97 height 13
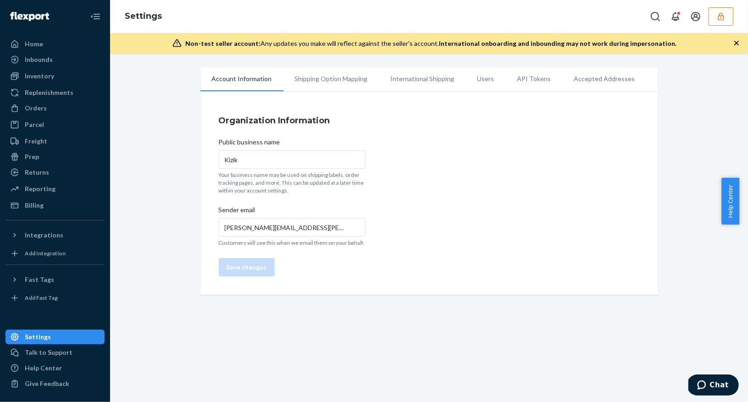
click at [313, 84] on li "Shipping Option Mapping" at bounding box center [331, 78] width 96 height 23
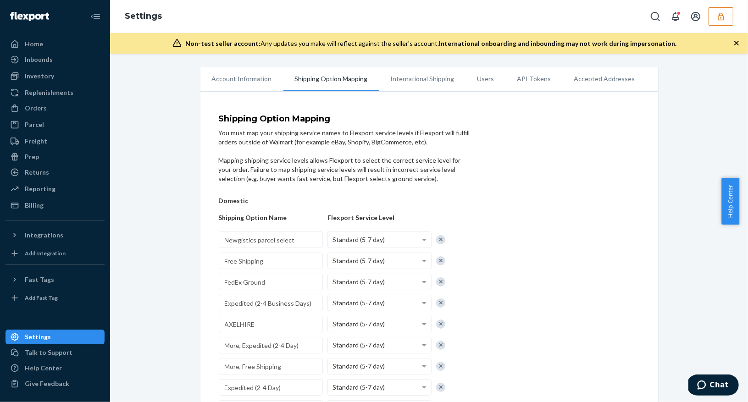
click at [425, 85] on li "International Shipping" at bounding box center [422, 78] width 87 height 23
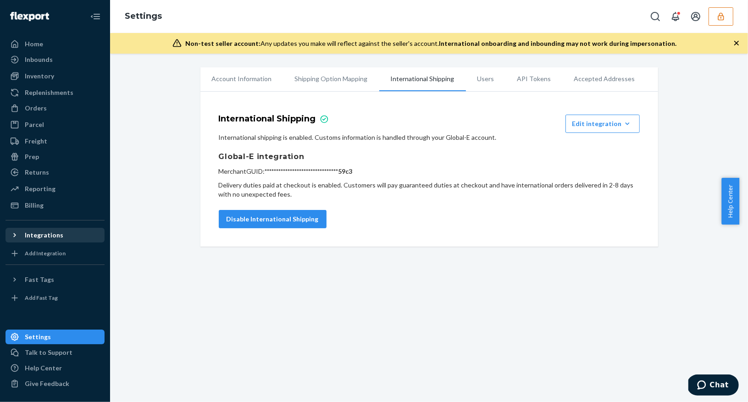
click at [11, 238] on icon at bounding box center [14, 235] width 9 height 9
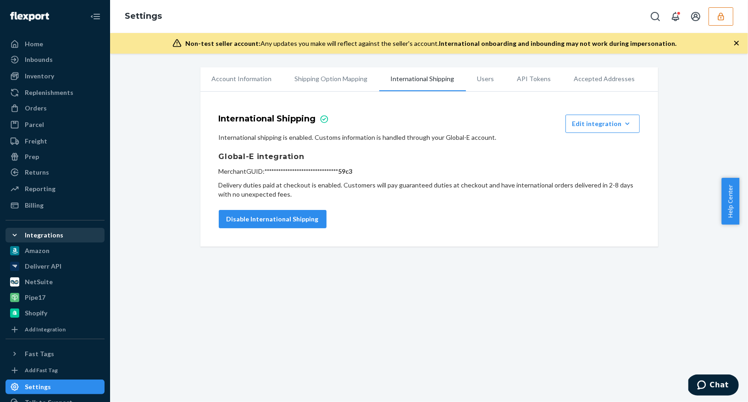
click at [11, 232] on icon at bounding box center [14, 235] width 9 height 9
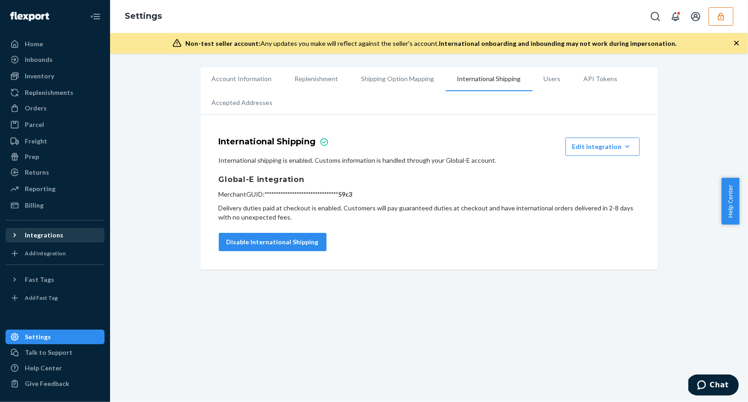
click at [535, 80] on li "Users" at bounding box center [552, 78] width 40 height 23
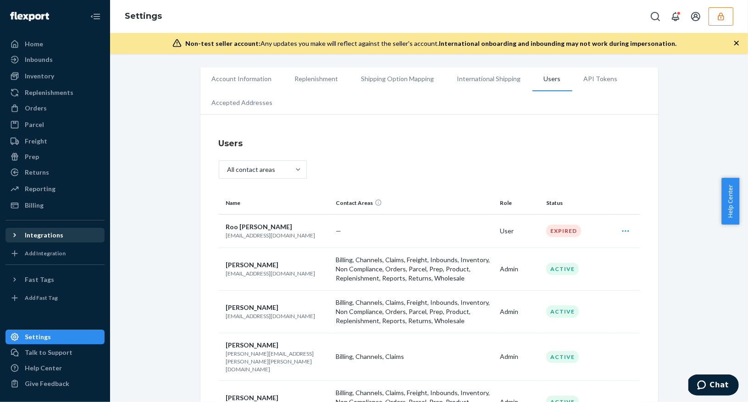
click at [477, 79] on li "International Shipping" at bounding box center [489, 78] width 87 height 23
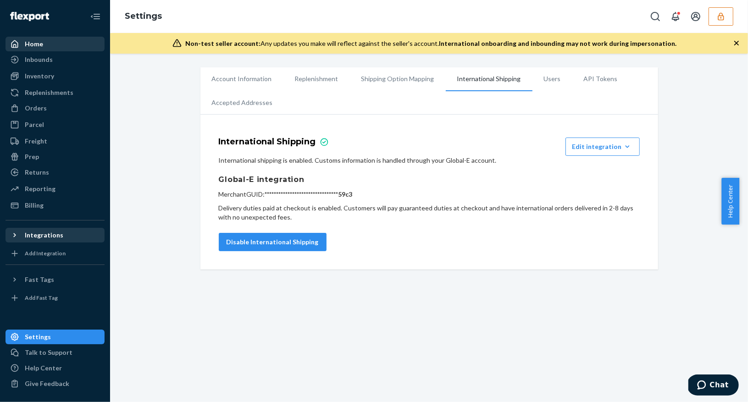
click at [49, 43] on div "Home" at bounding box center [54, 44] width 97 height 13
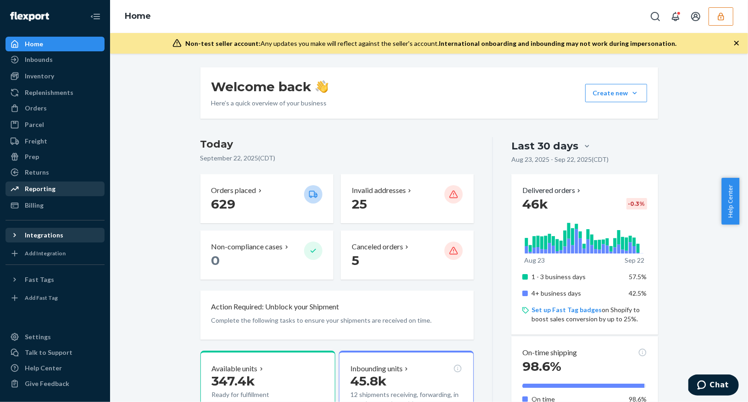
click at [46, 187] on div "Reporting" at bounding box center [40, 188] width 31 height 9
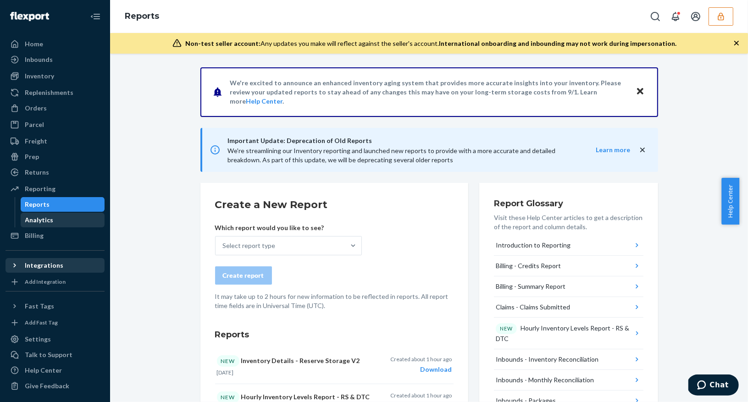
click at [52, 222] on div "Analytics" at bounding box center [63, 220] width 83 height 13
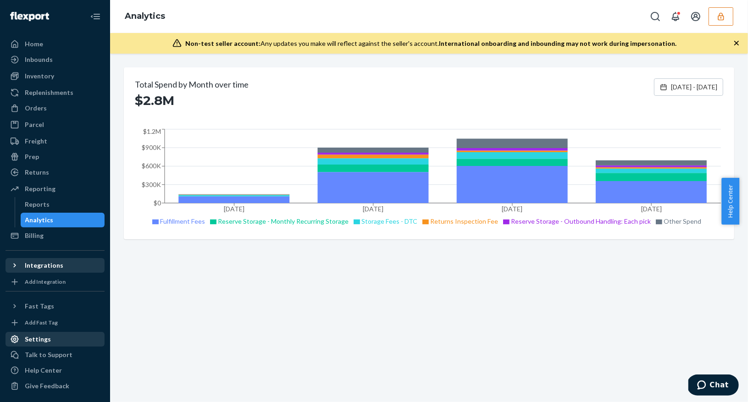
click at [54, 341] on div "Settings" at bounding box center [54, 339] width 97 height 13
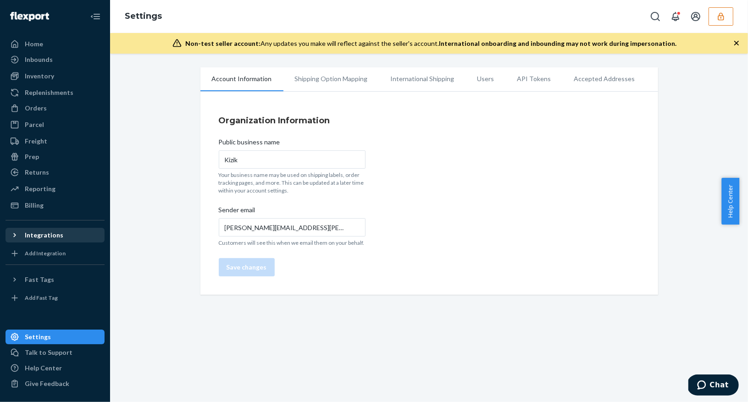
click at [429, 79] on li "International Shipping" at bounding box center [422, 78] width 87 height 23
